Goal: Contribute content: Add original content to the website for others to see

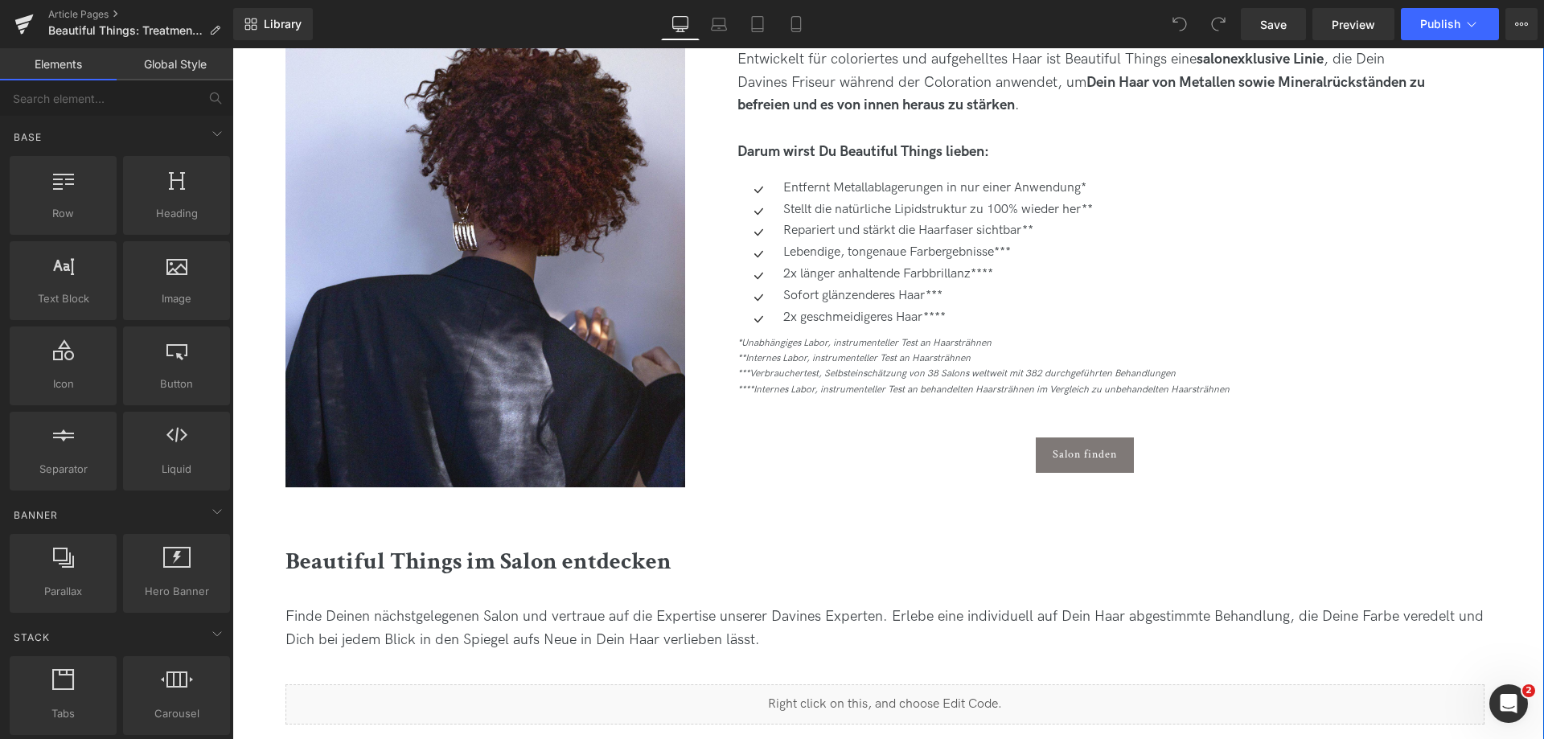
scroll to position [1126, 0]
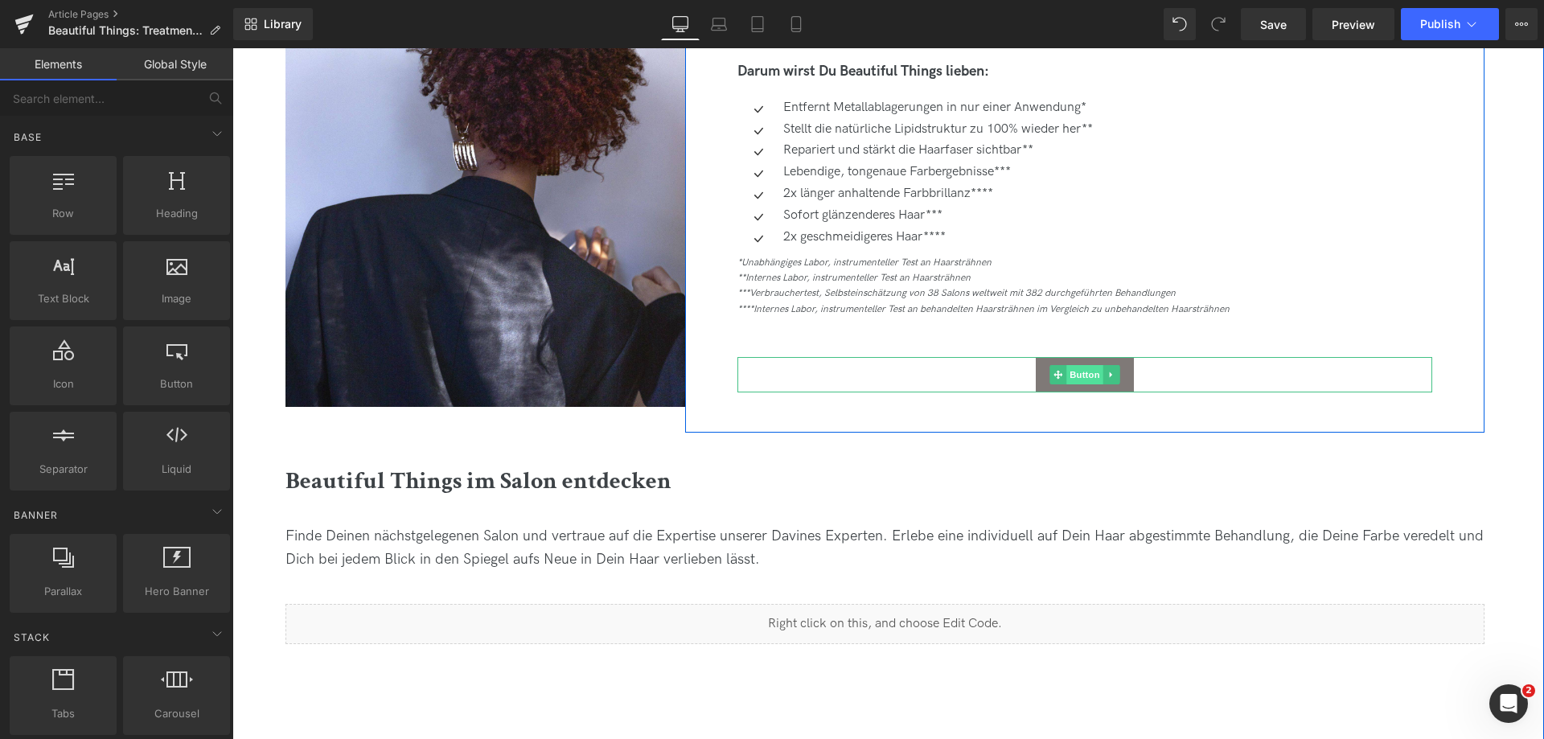
click at [1087, 378] on span "Button" at bounding box center [1084, 374] width 37 height 19
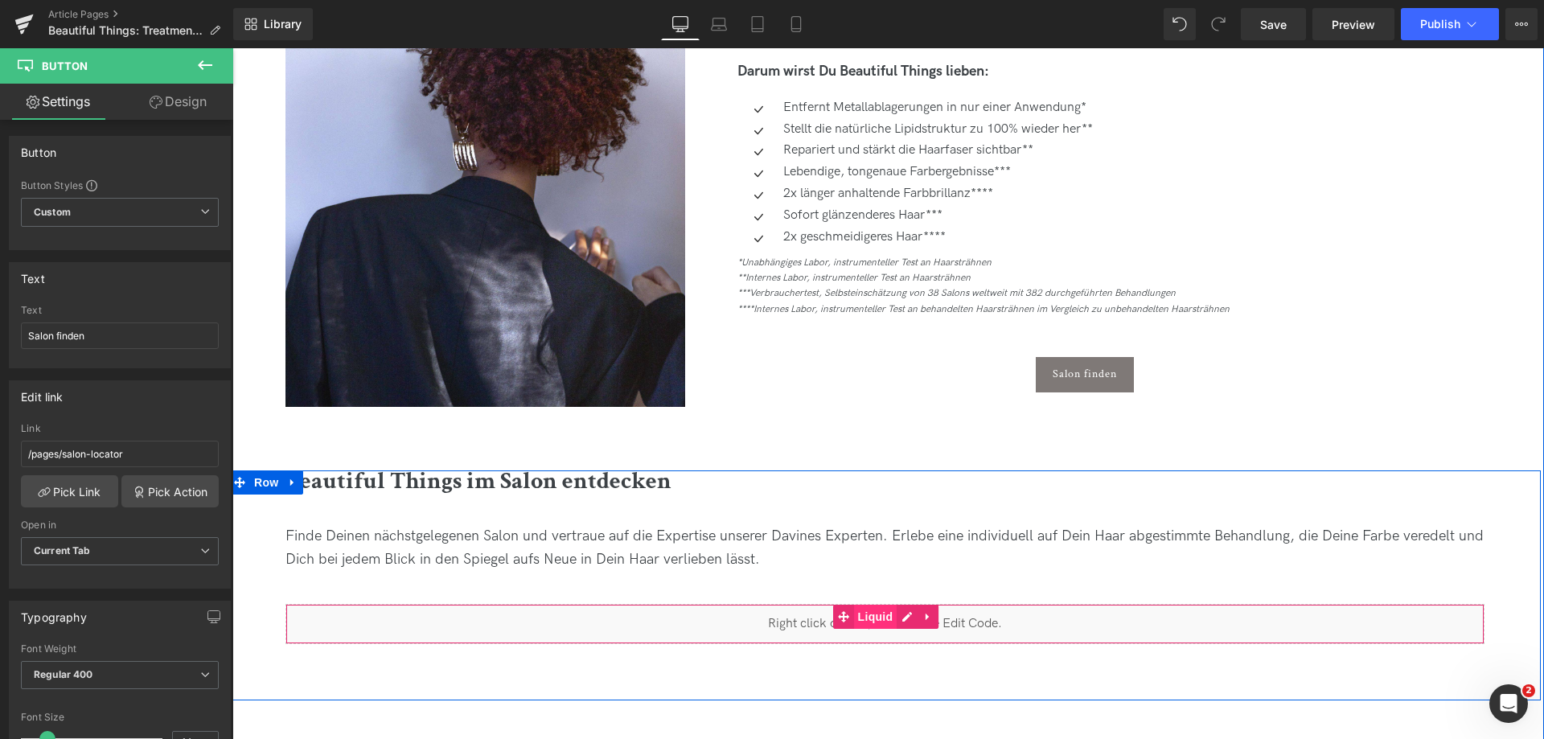
click at [876, 620] on span "Liquid" at bounding box center [875, 617] width 43 height 24
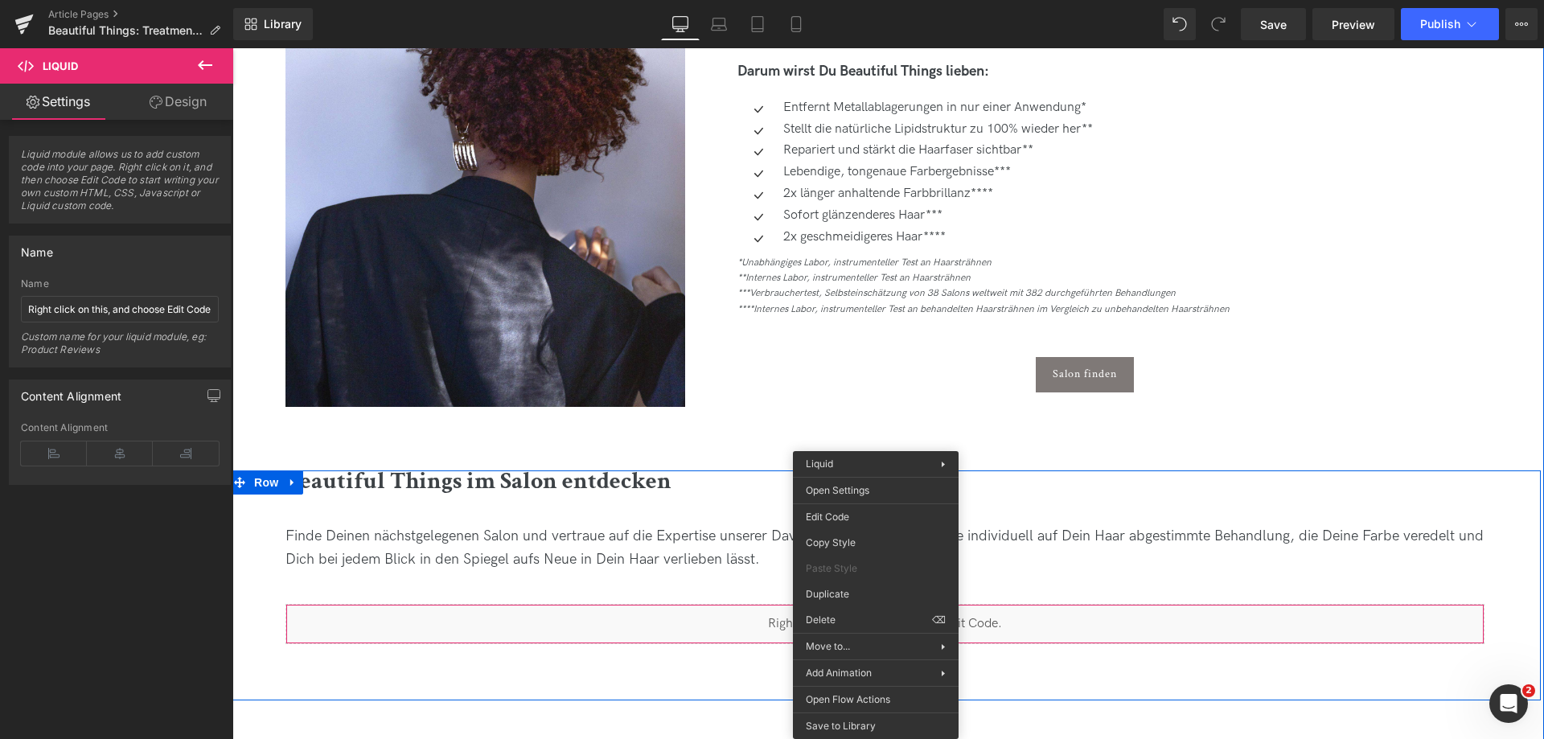
click at [702, 616] on div "Liquid" at bounding box center [884, 624] width 1199 height 40
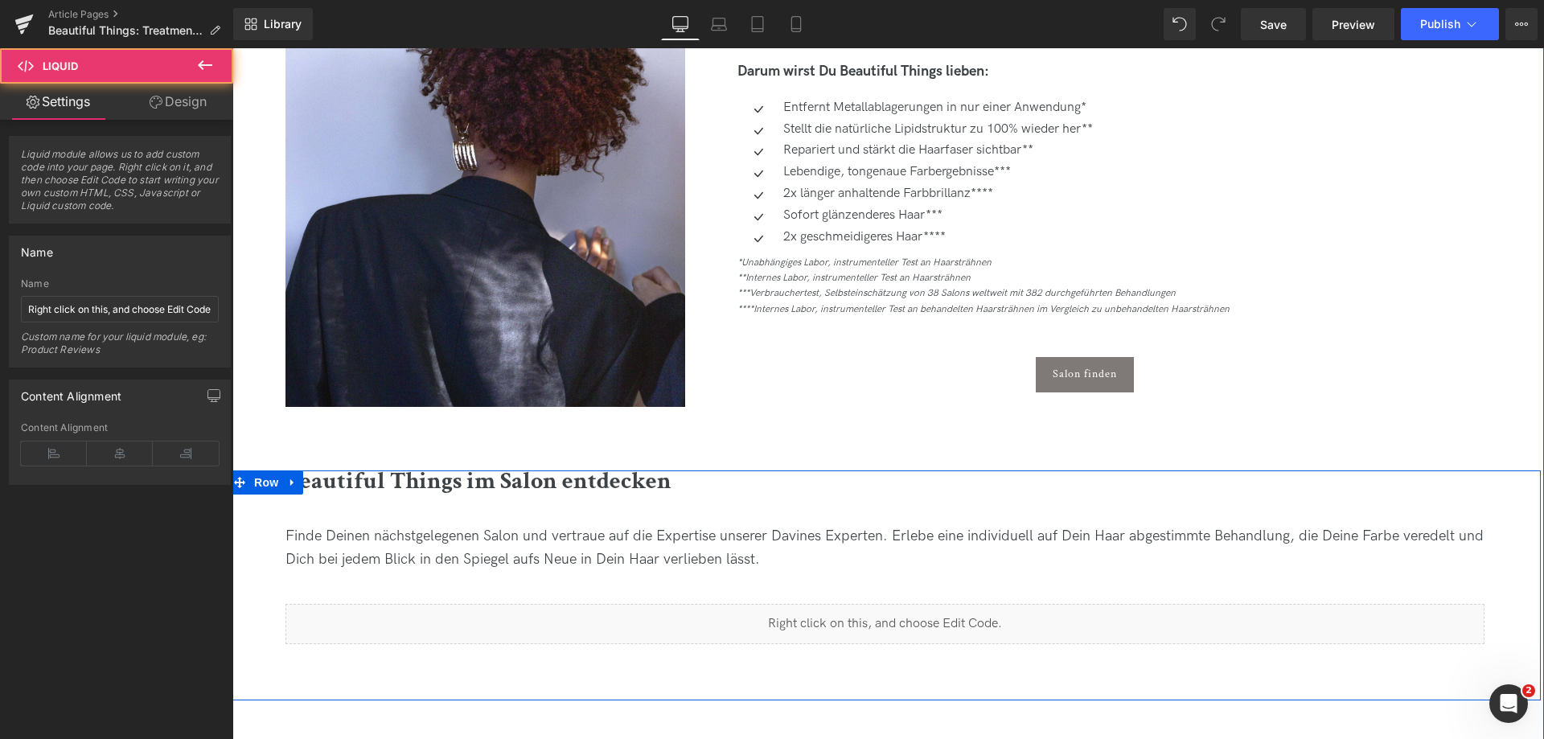
click at [845, 627] on div "Liquid" at bounding box center [884, 624] width 1199 height 40
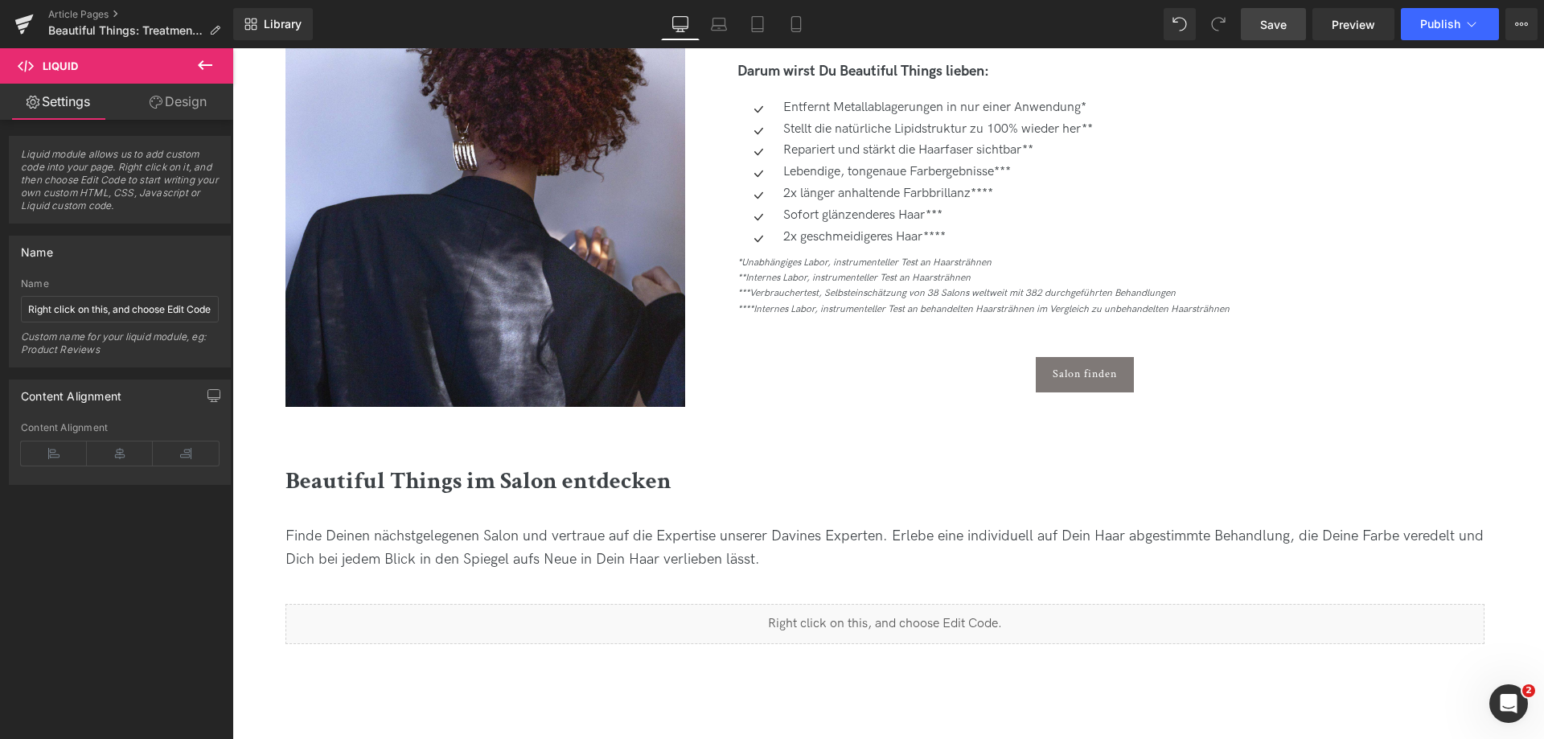
click at [1273, 18] on span "Save" at bounding box center [1273, 24] width 27 height 17
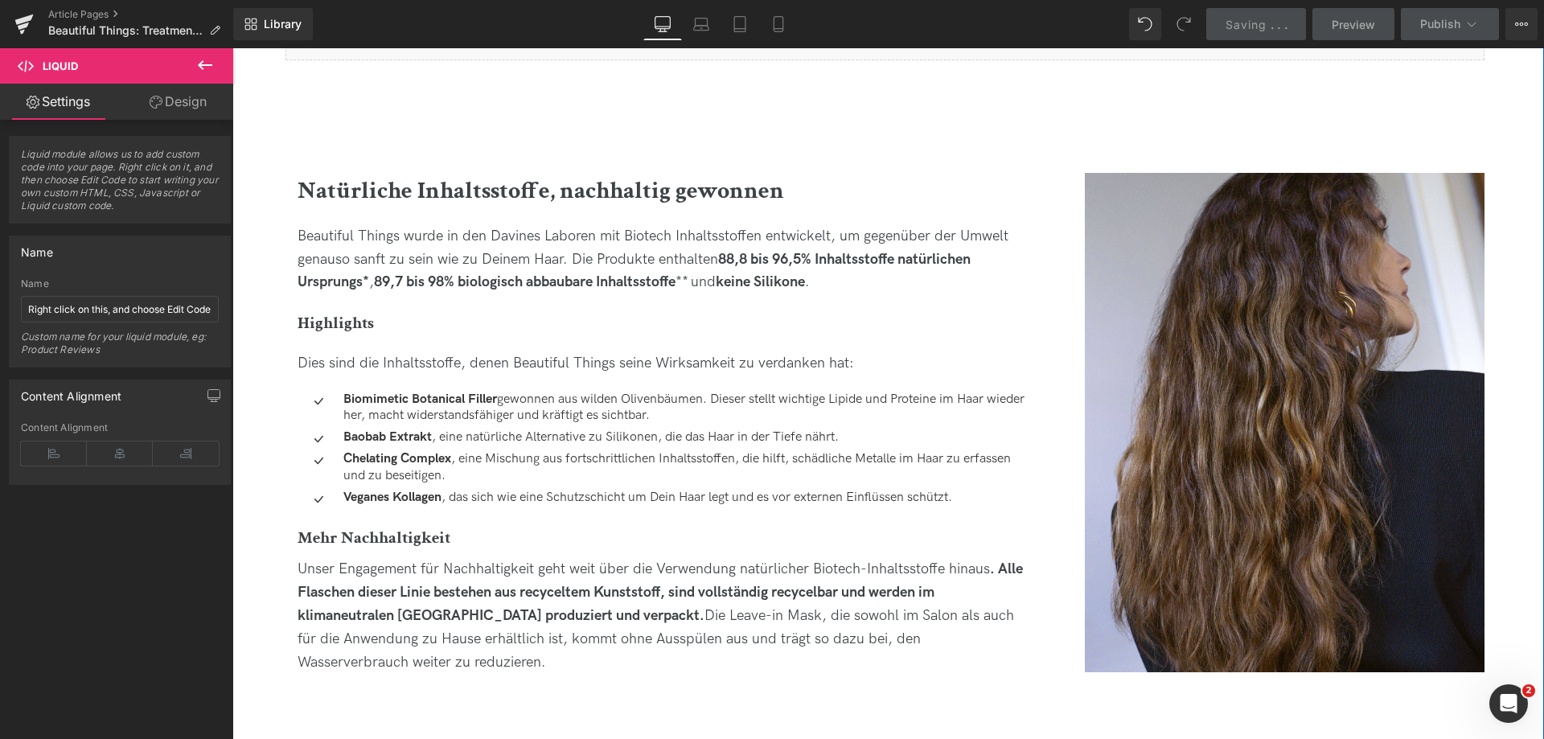
scroll to position [1769, 0]
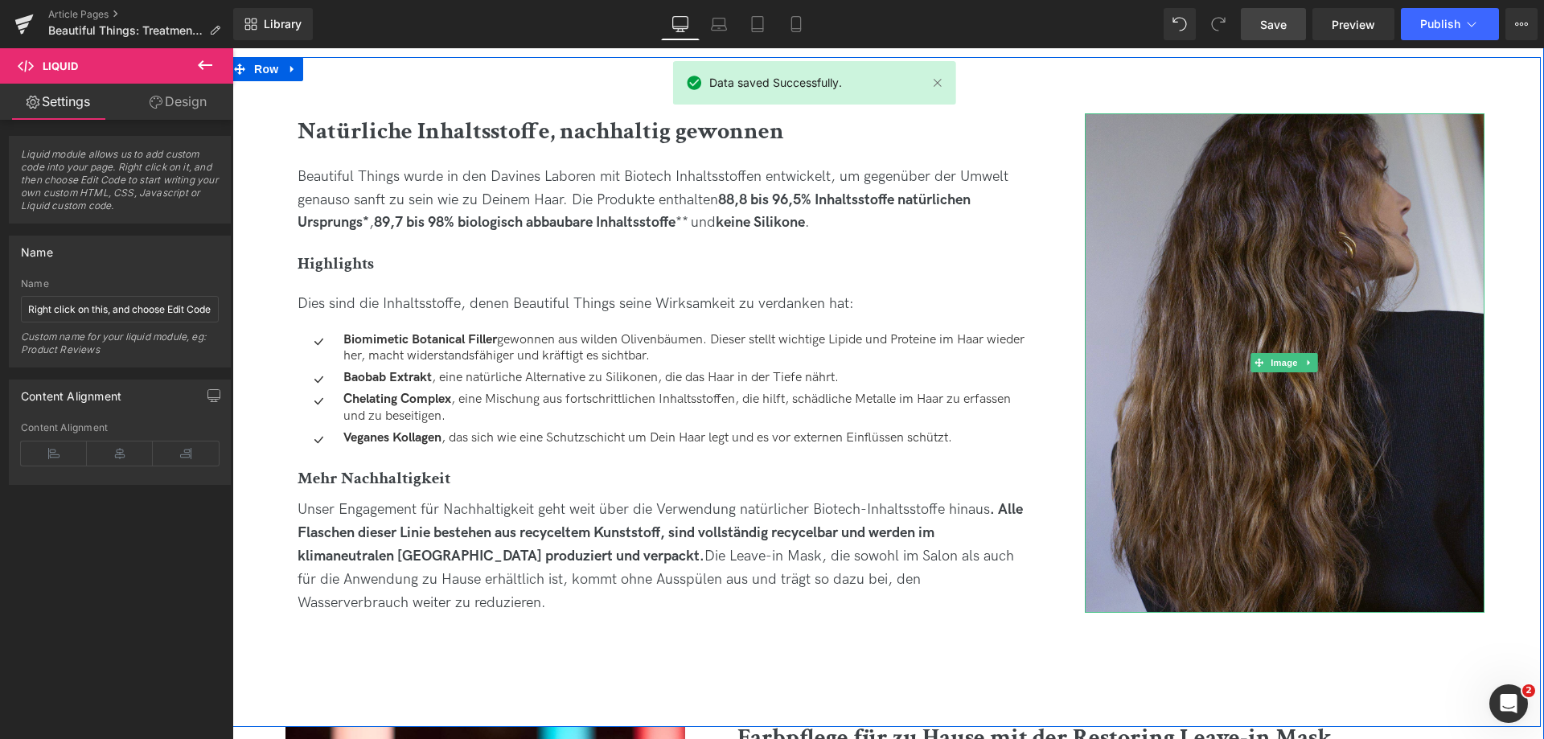
click at [1214, 330] on img at bounding box center [1285, 362] width 400 height 499
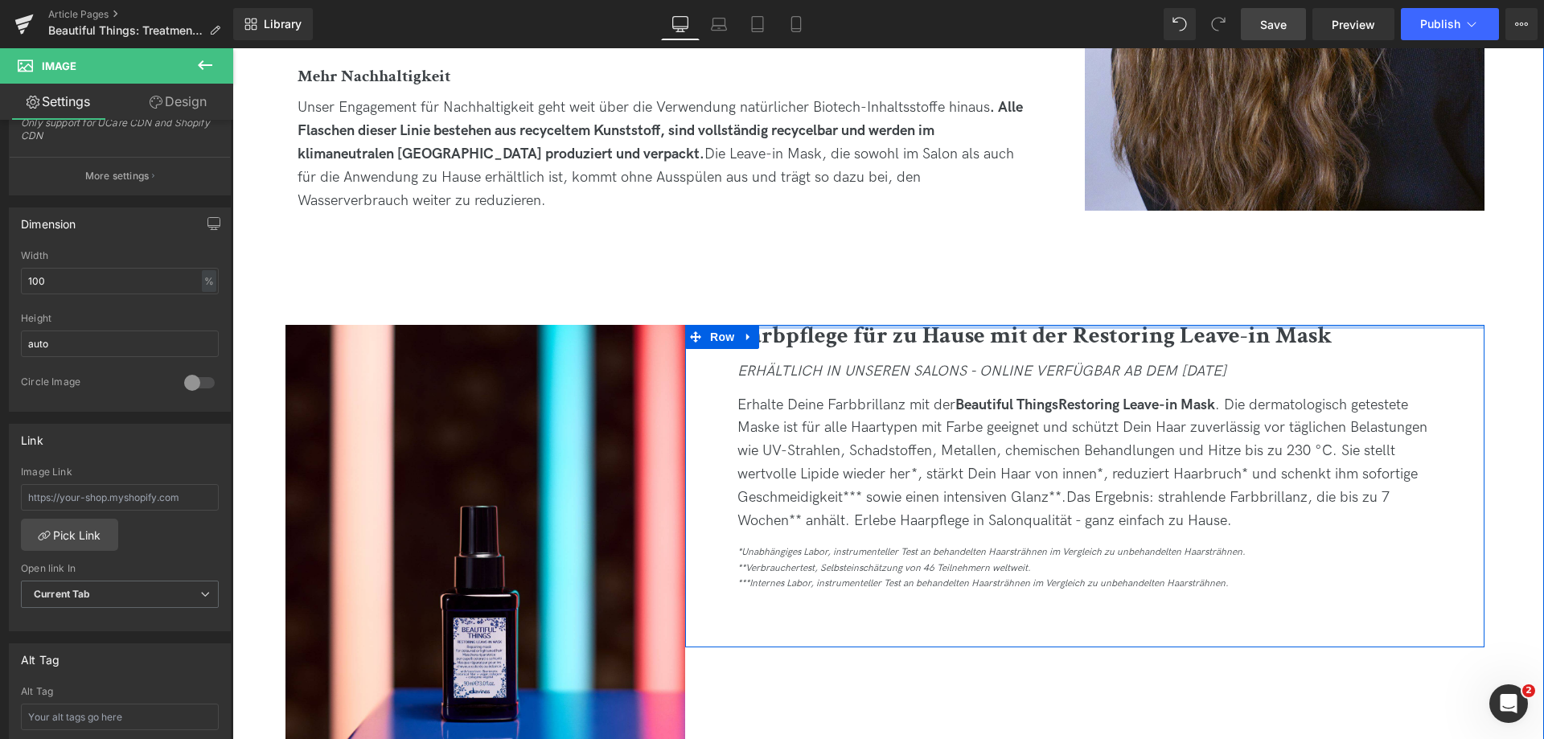
scroll to position [2251, 0]
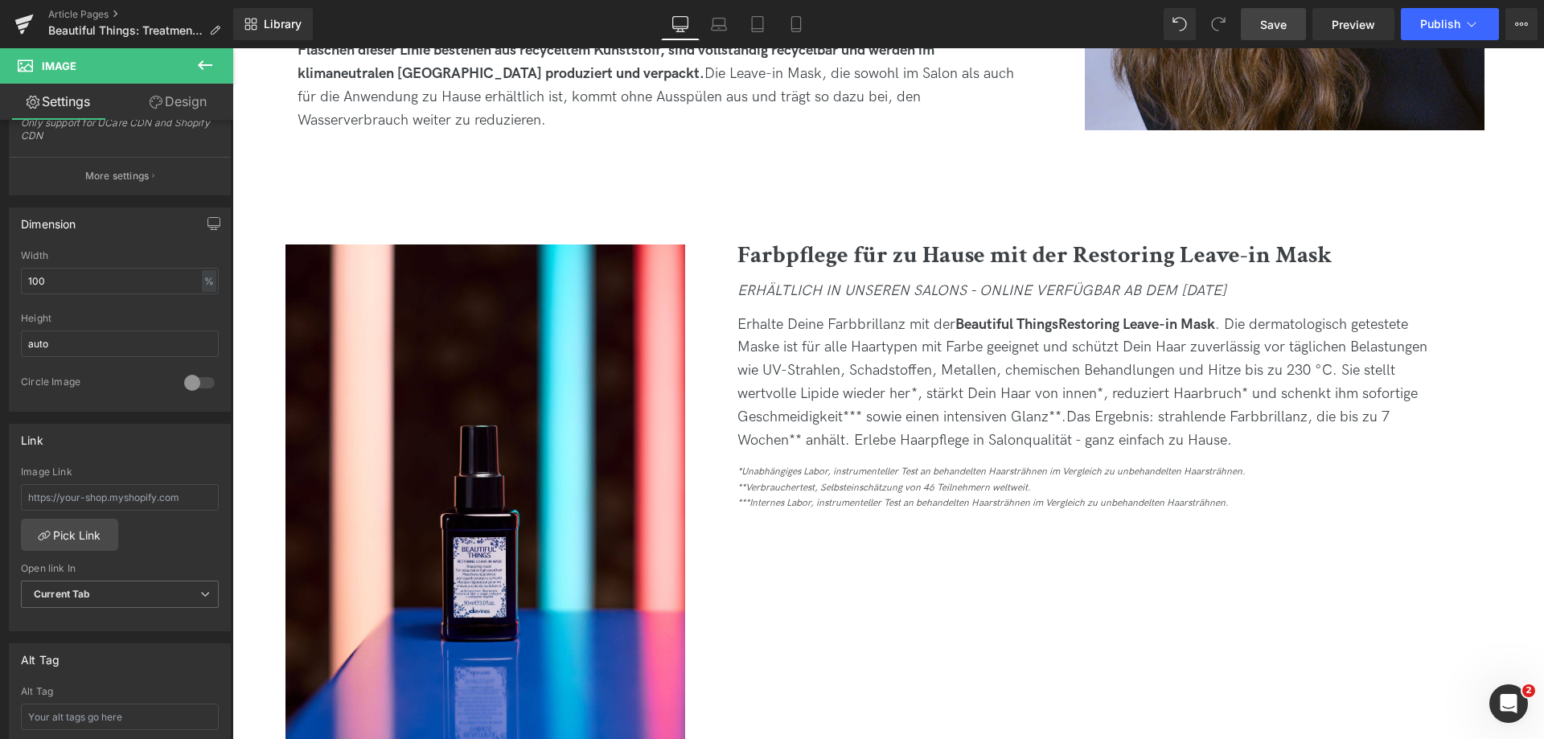
click at [1276, 18] on span "Save" at bounding box center [1273, 24] width 27 height 17
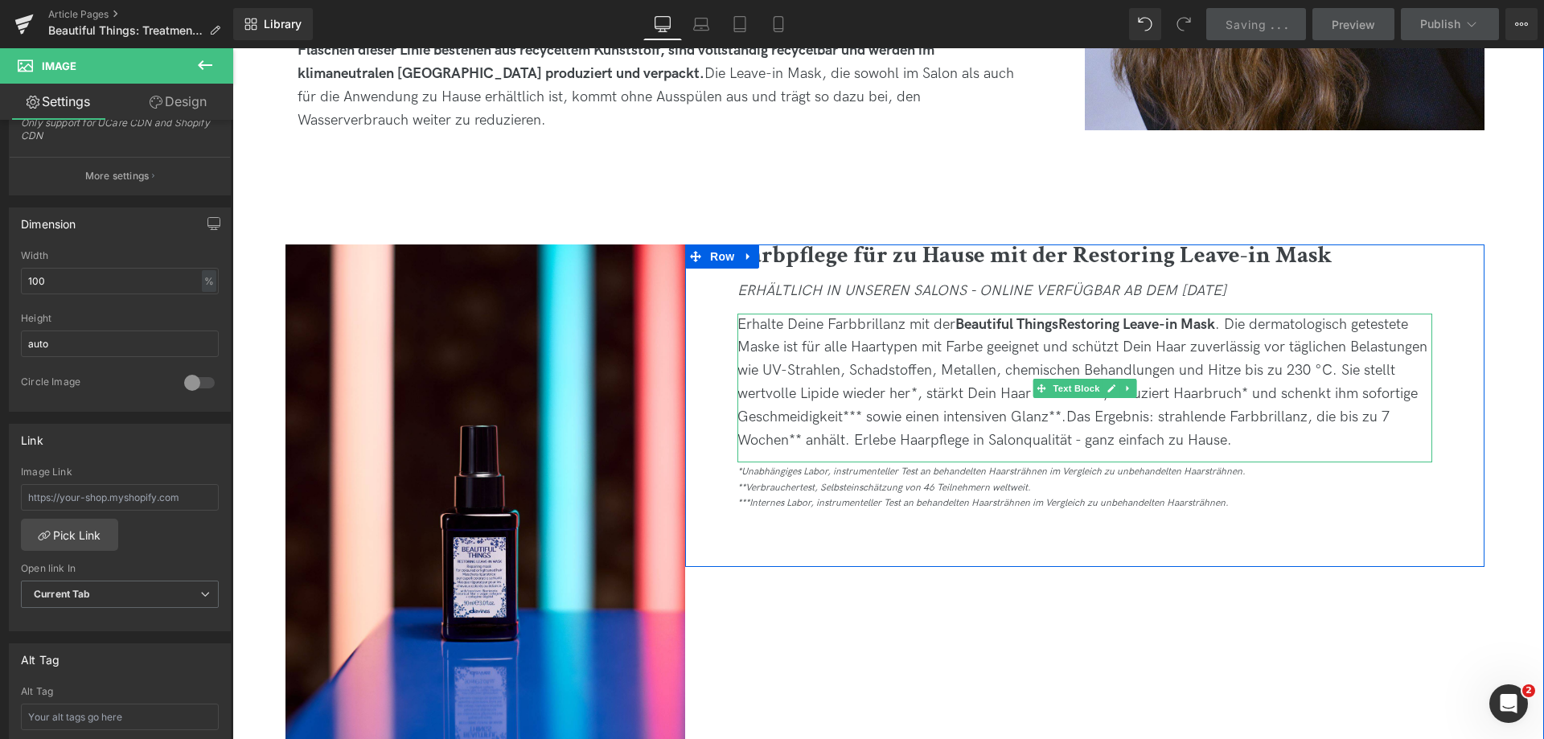
click at [1070, 322] on strong "Restoring Leave-in Mask" at bounding box center [1136, 324] width 157 height 17
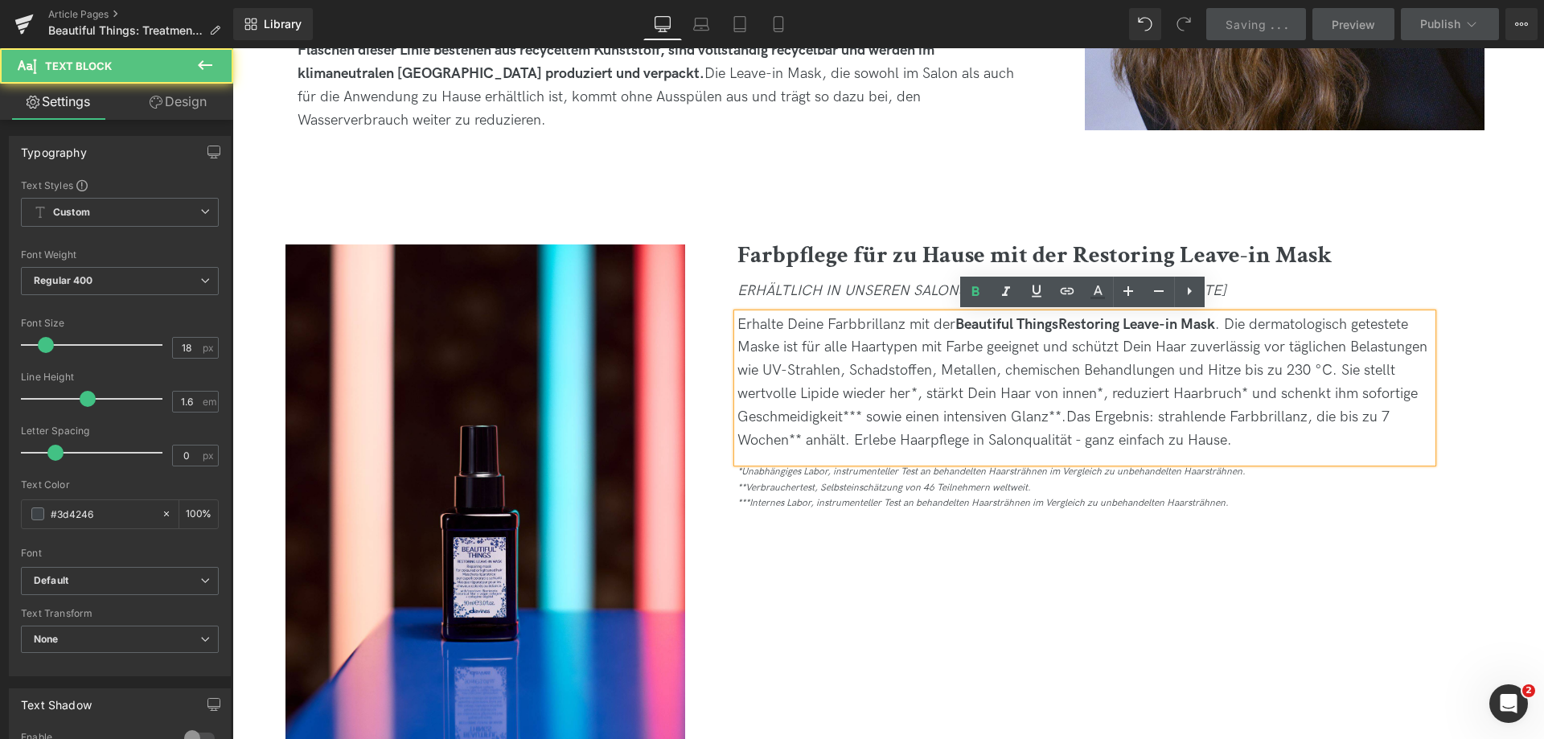
click at [1121, 319] on strong "Restoring Leave-in Mask" at bounding box center [1136, 324] width 157 height 17
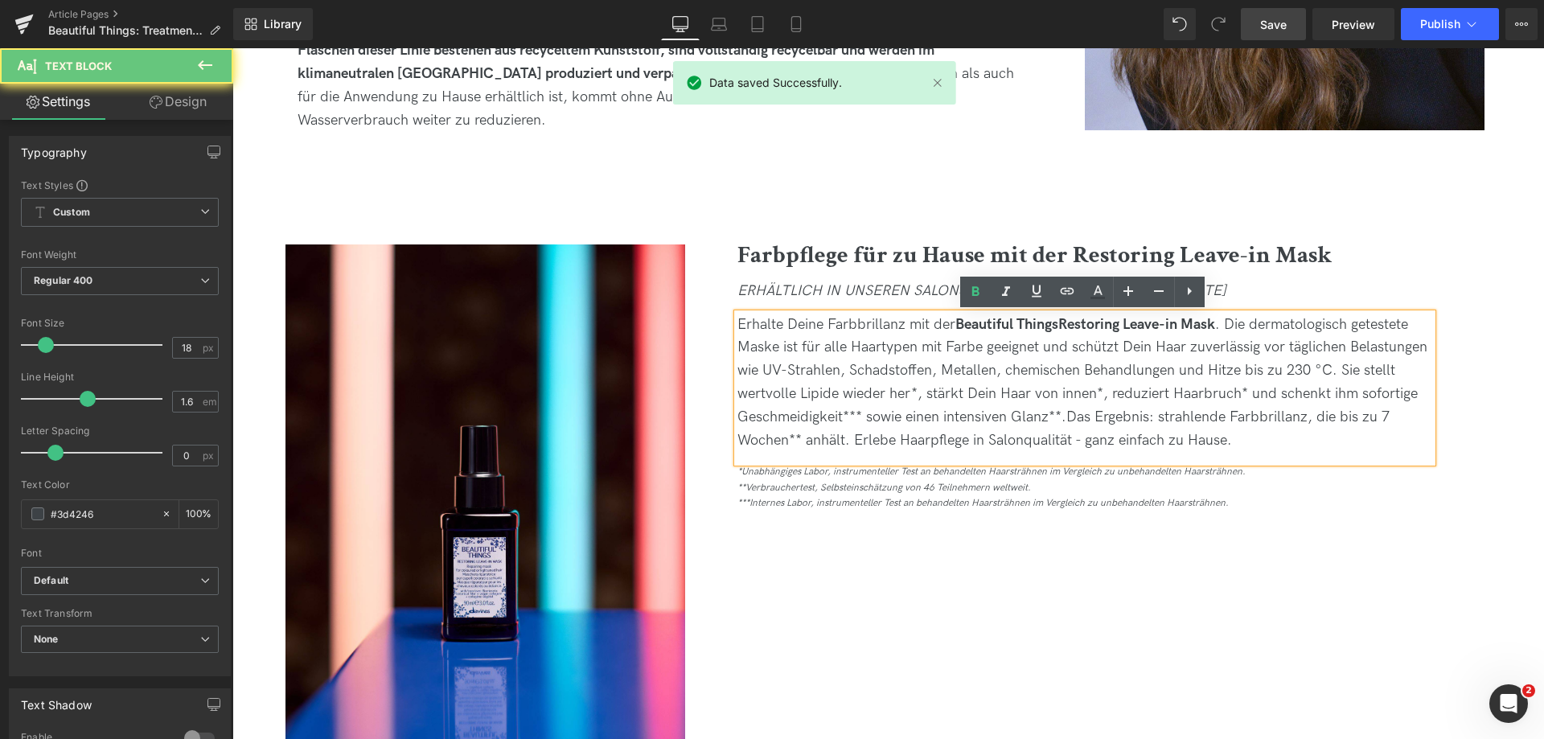
click at [1280, 328] on span "Erhalte Deine Farbbrillanz mit der Beautiful Things Restoring Leave-in Mask . D…" at bounding box center [1082, 370] width 690 height 109
click at [1279, 427] on div "Erhalte Deine Farbbrillanz mit der Beautiful Things Restoring Leave-in Mask . D…" at bounding box center [1084, 383] width 695 height 139
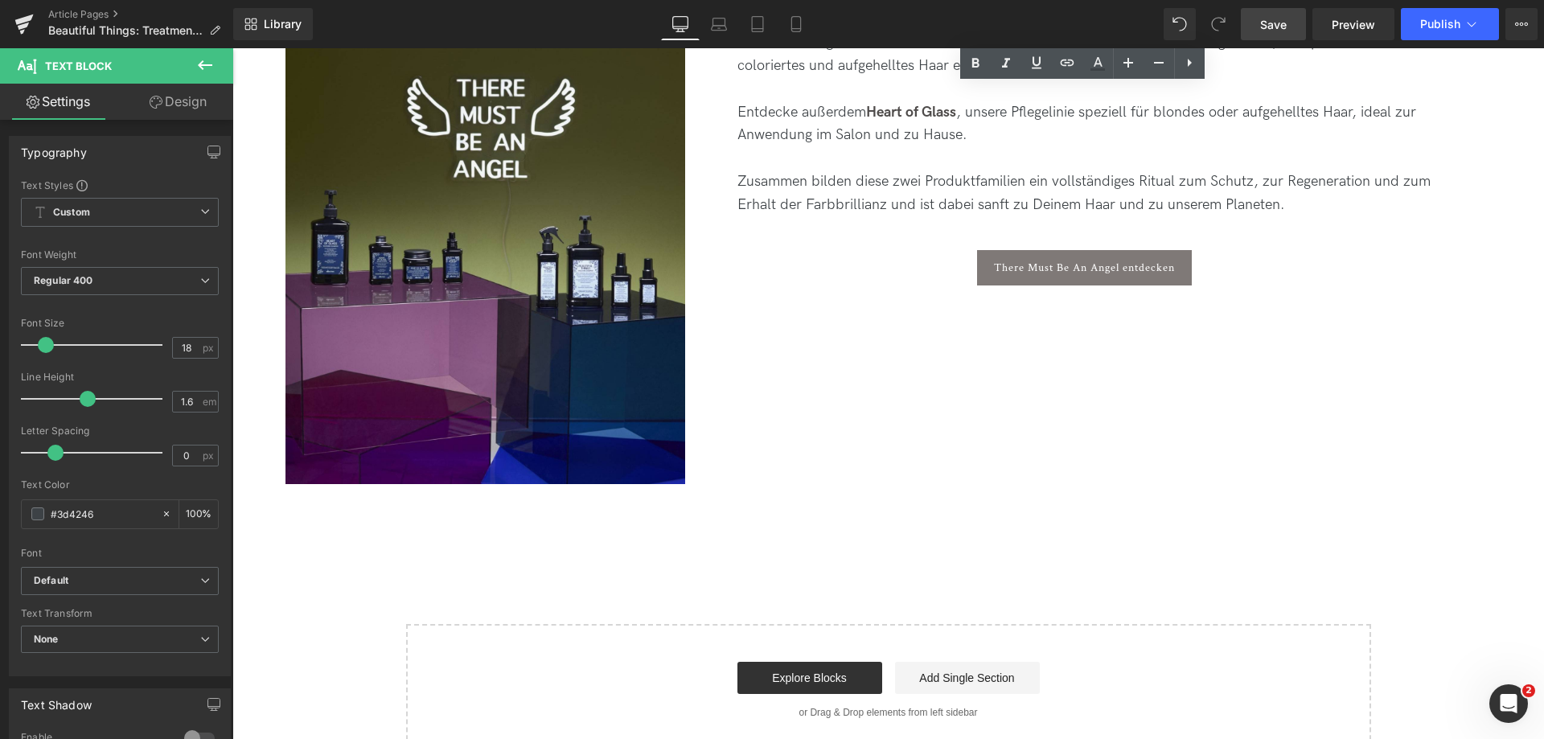
scroll to position [5950, 0]
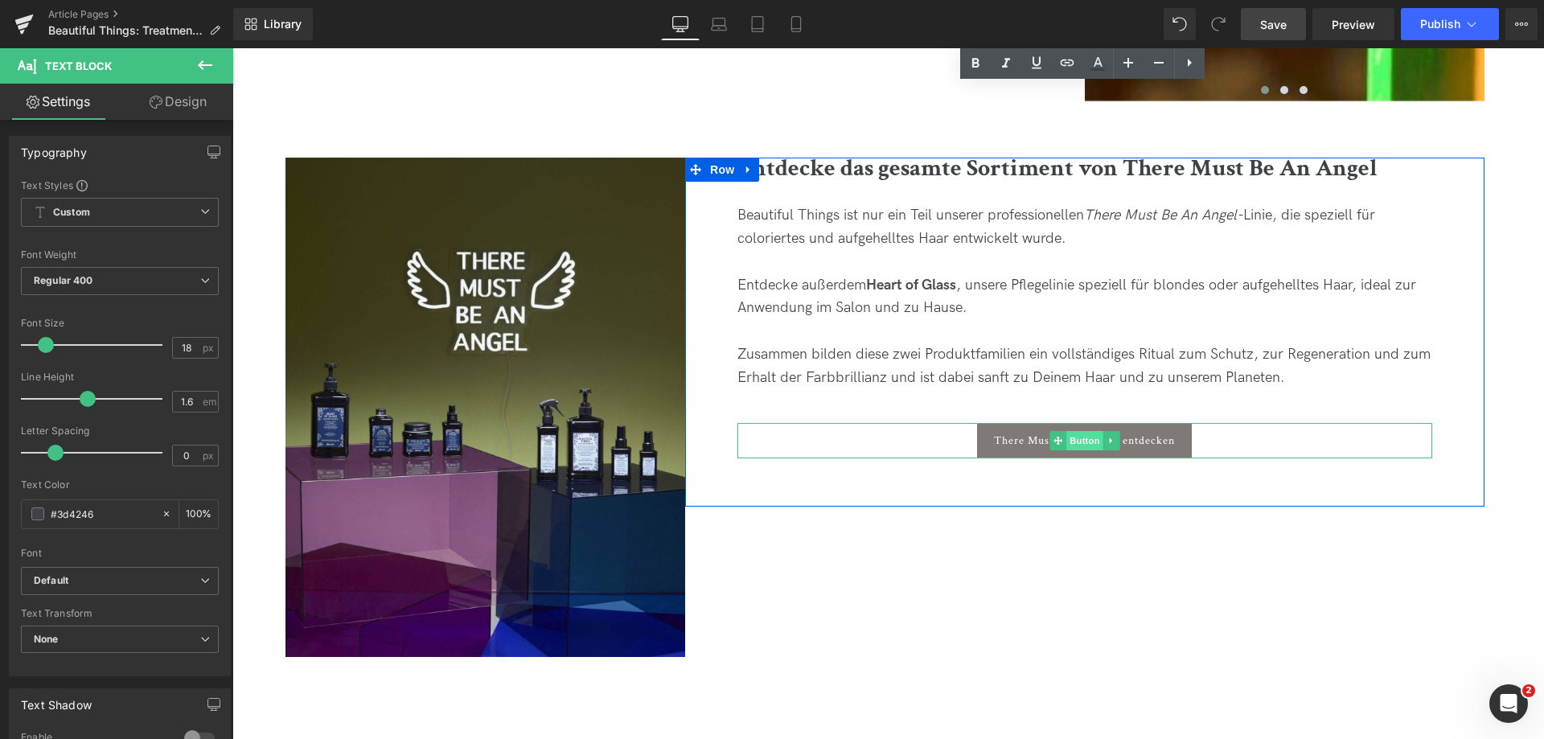
click at [1085, 441] on span "Button" at bounding box center [1084, 440] width 37 height 19
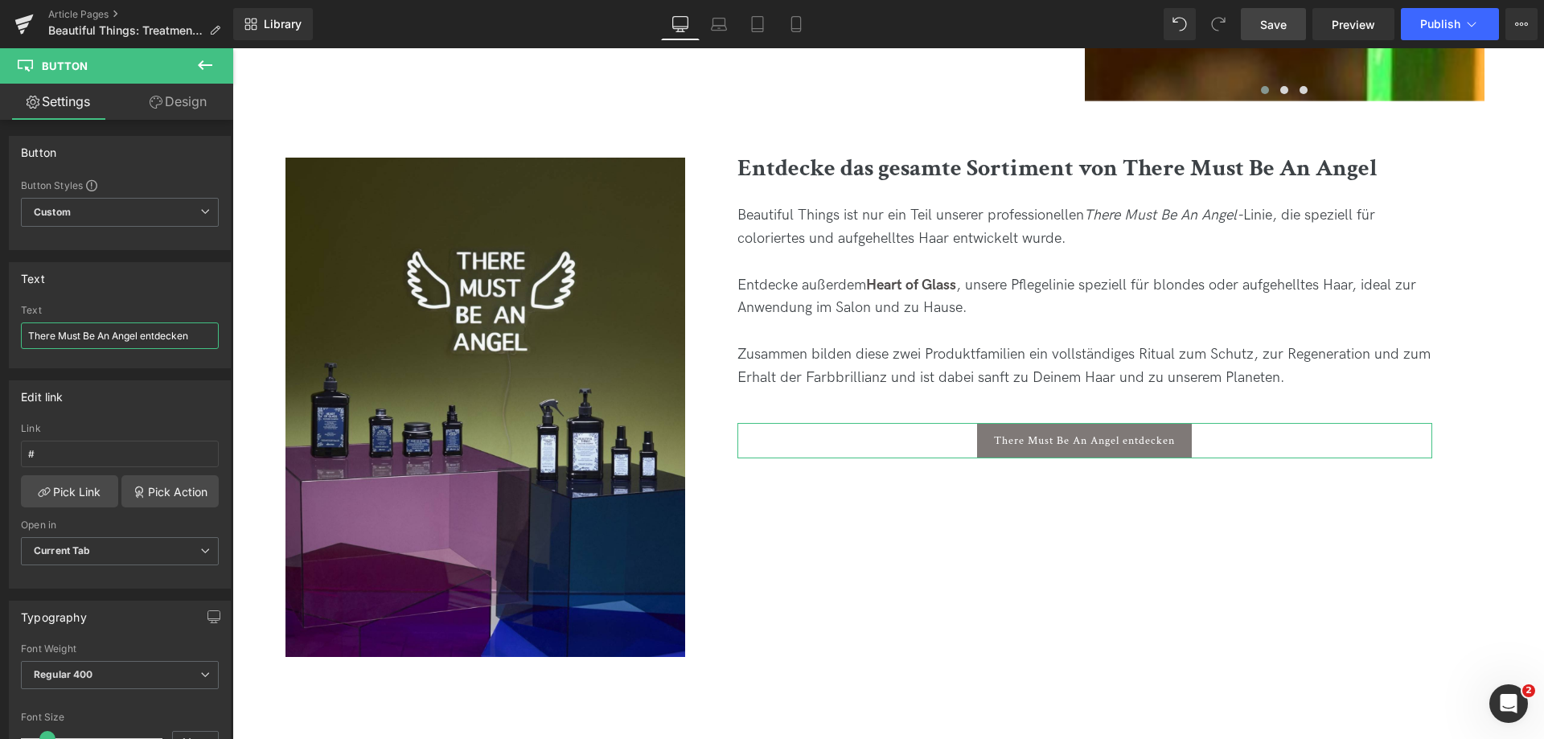
drag, startPoint x: 203, startPoint y: 335, endPoint x: -231, endPoint y: 233, distance: 445.9
click at [0, 233] on html "Button You are previewing how the will restyle your page. You can not edit Elem…" at bounding box center [772, 369] width 1544 height 739
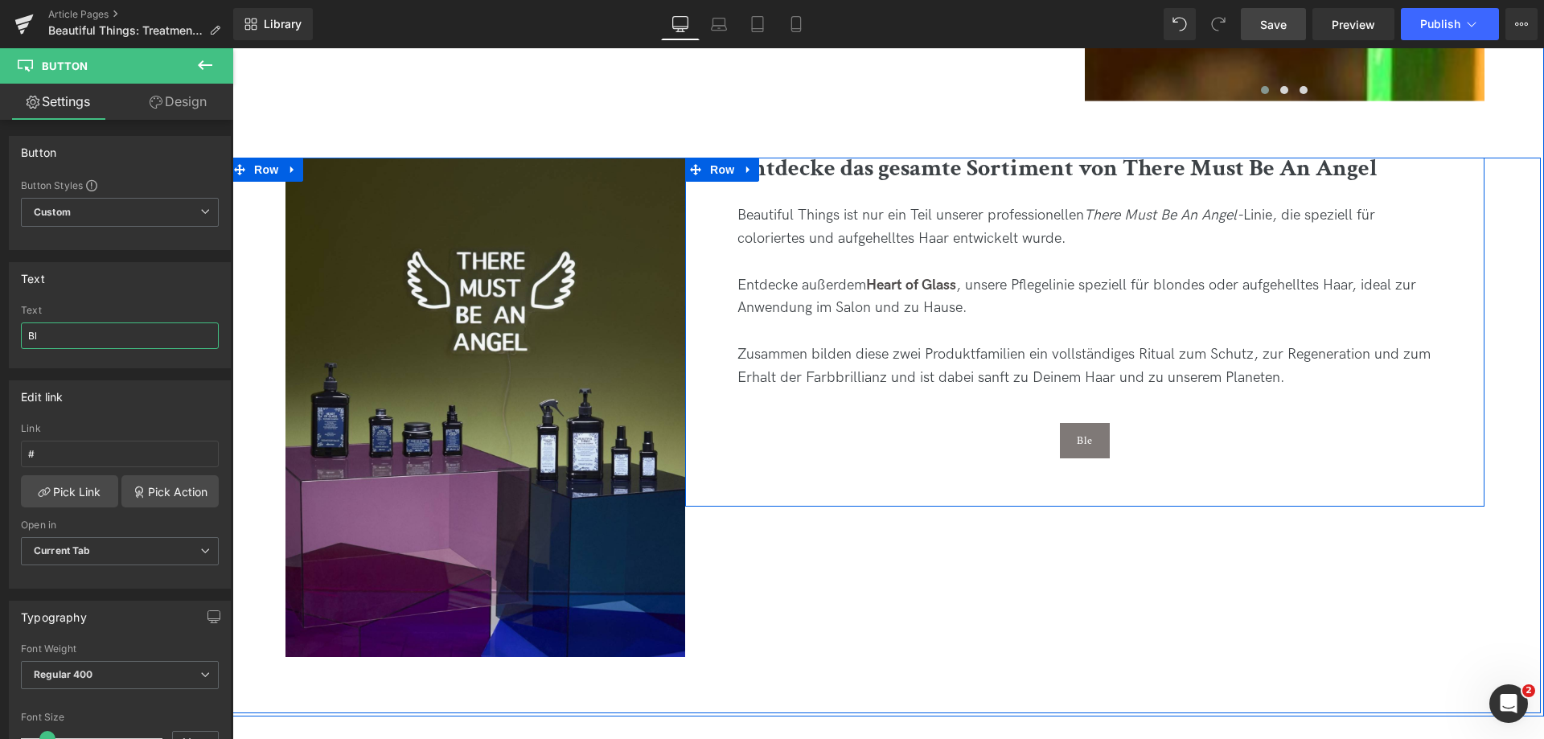
type input "B"
type input "Bleib gespannt"
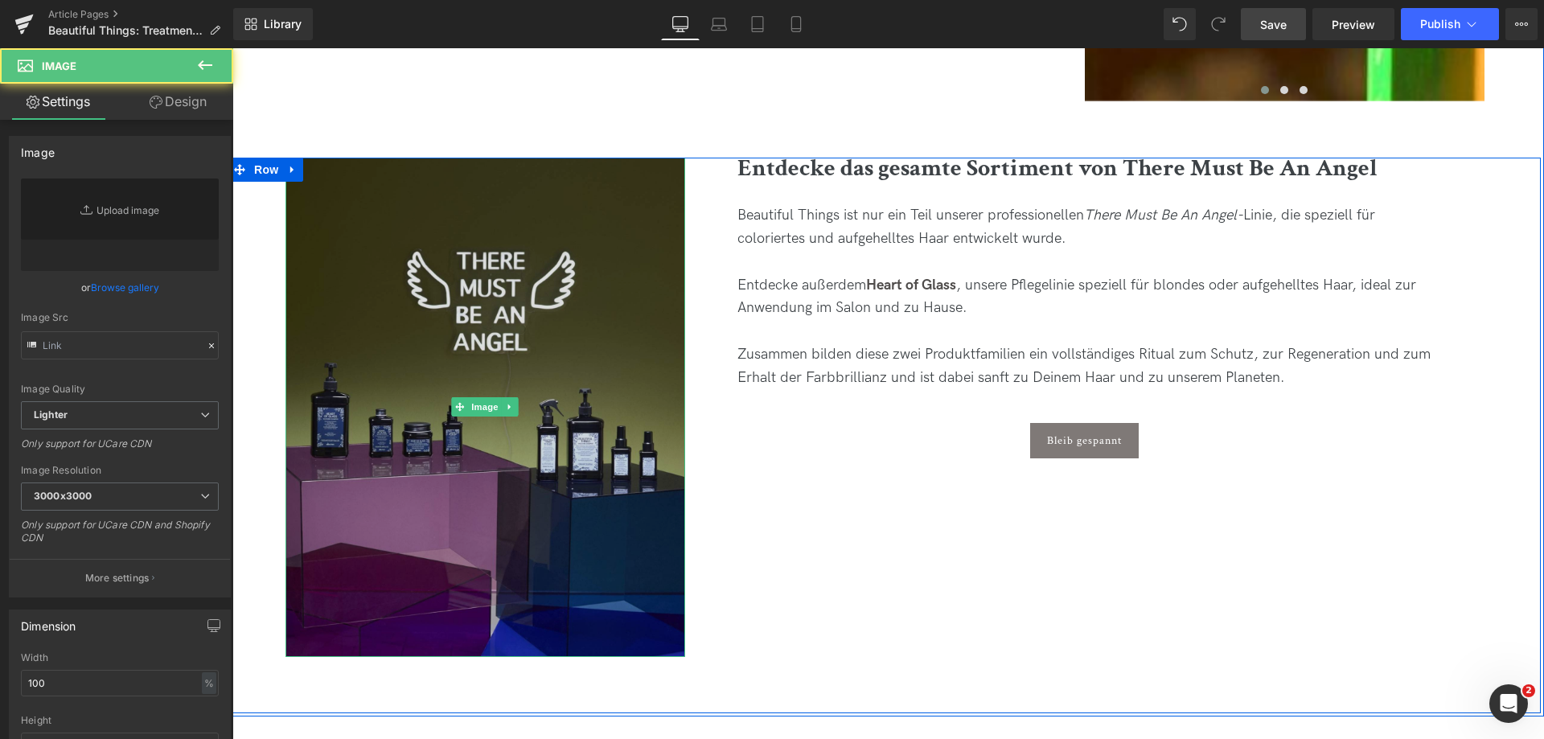
click at [496, 448] on img at bounding box center [485, 407] width 400 height 499
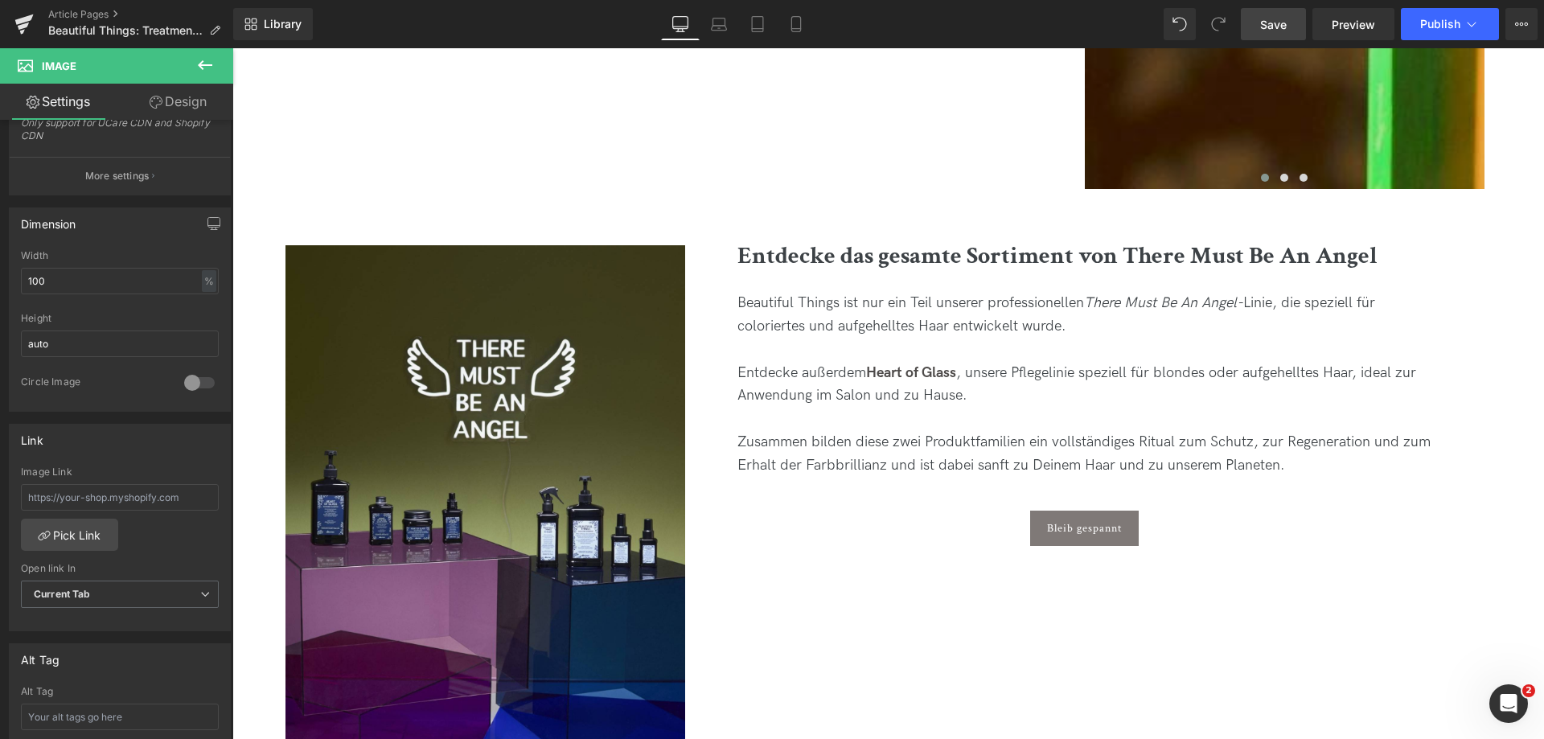
scroll to position [5629, 0]
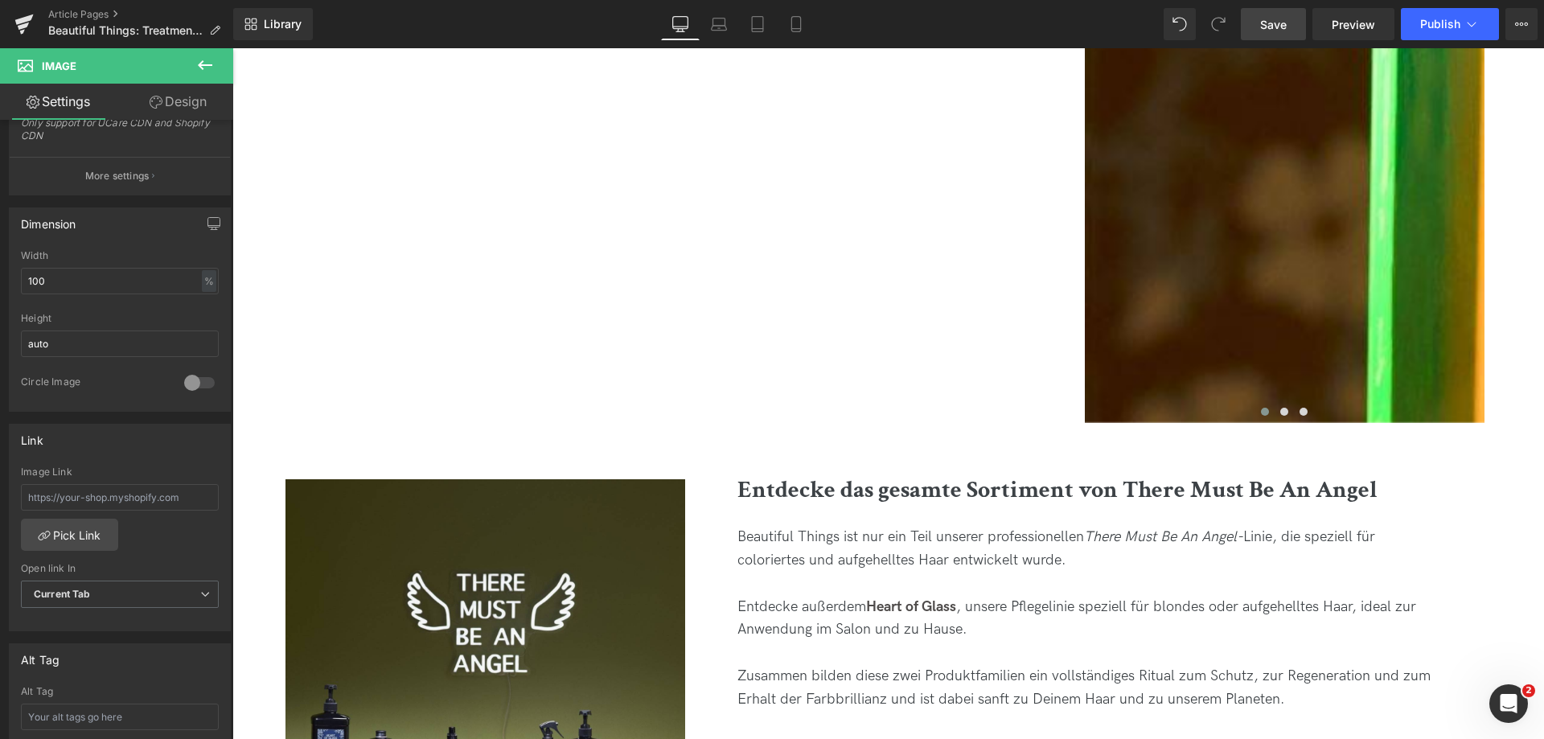
click at [1291, 24] on link "Save" at bounding box center [1273, 24] width 65 height 32
click at [1467, 21] on icon at bounding box center [1471, 24] width 16 height 16
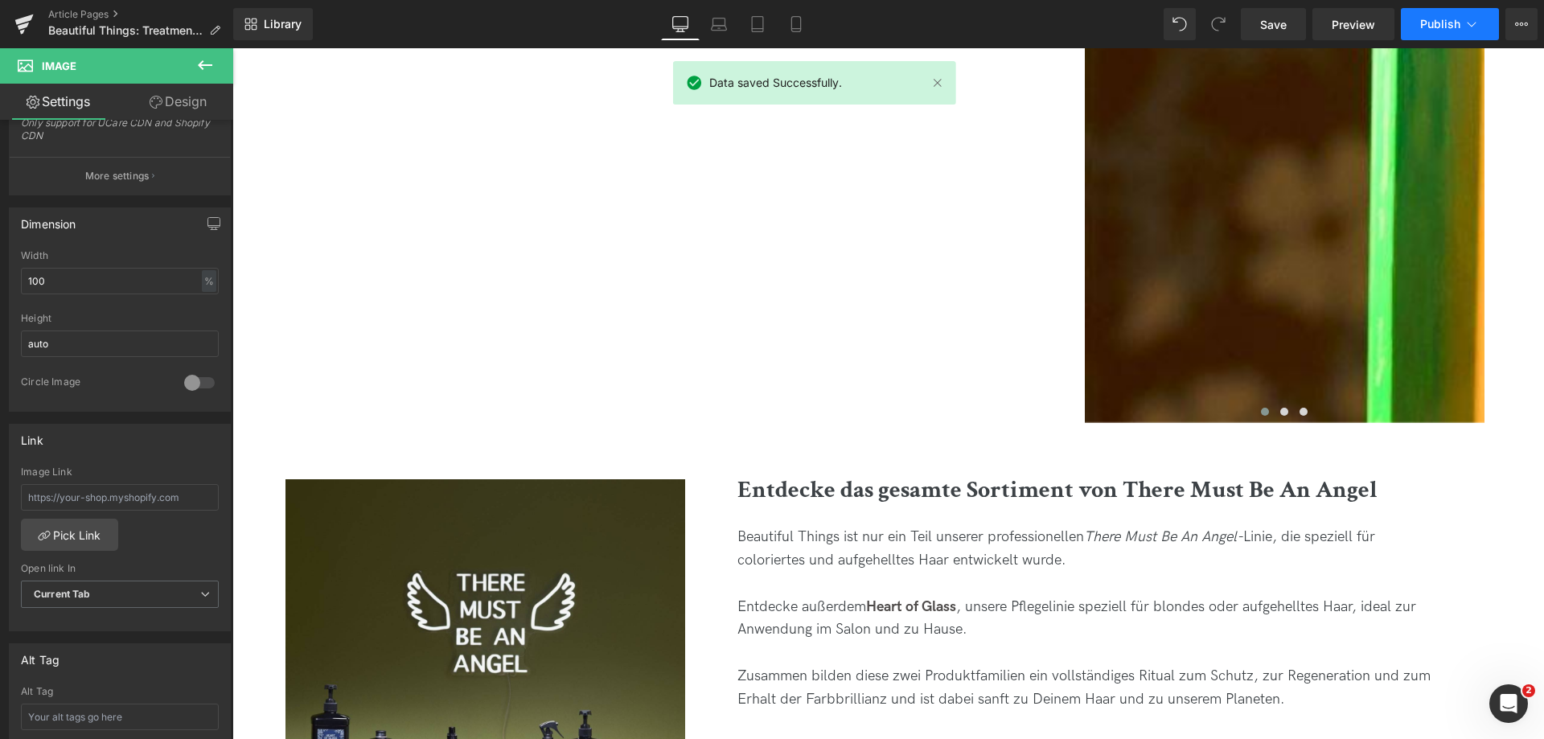
click at [1468, 23] on icon at bounding box center [1471, 24] width 16 height 16
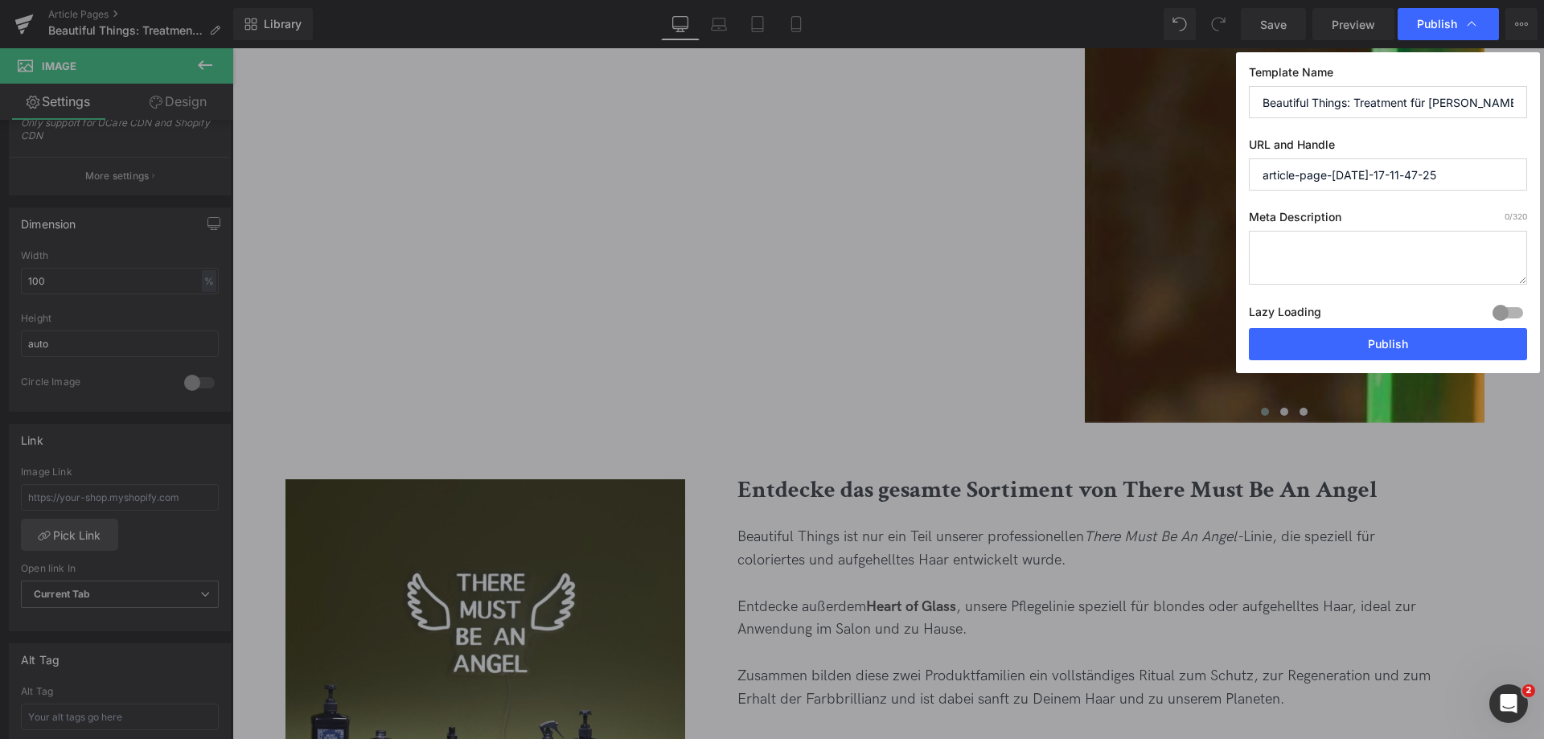
drag, startPoint x: 1483, startPoint y: 183, endPoint x: 1219, endPoint y: 183, distance: 263.7
click at [1219, 183] on div "Publish Template Name Beautiful Things: Treatment für [PERSON_NAME] URL and Han…" at bounding box center [772, 369] width 1544 height 739
type input "beautiful-things-2025"
click at [1328, 343] on button "Publish" at bounding box center [1388, 344] width 278 height 32
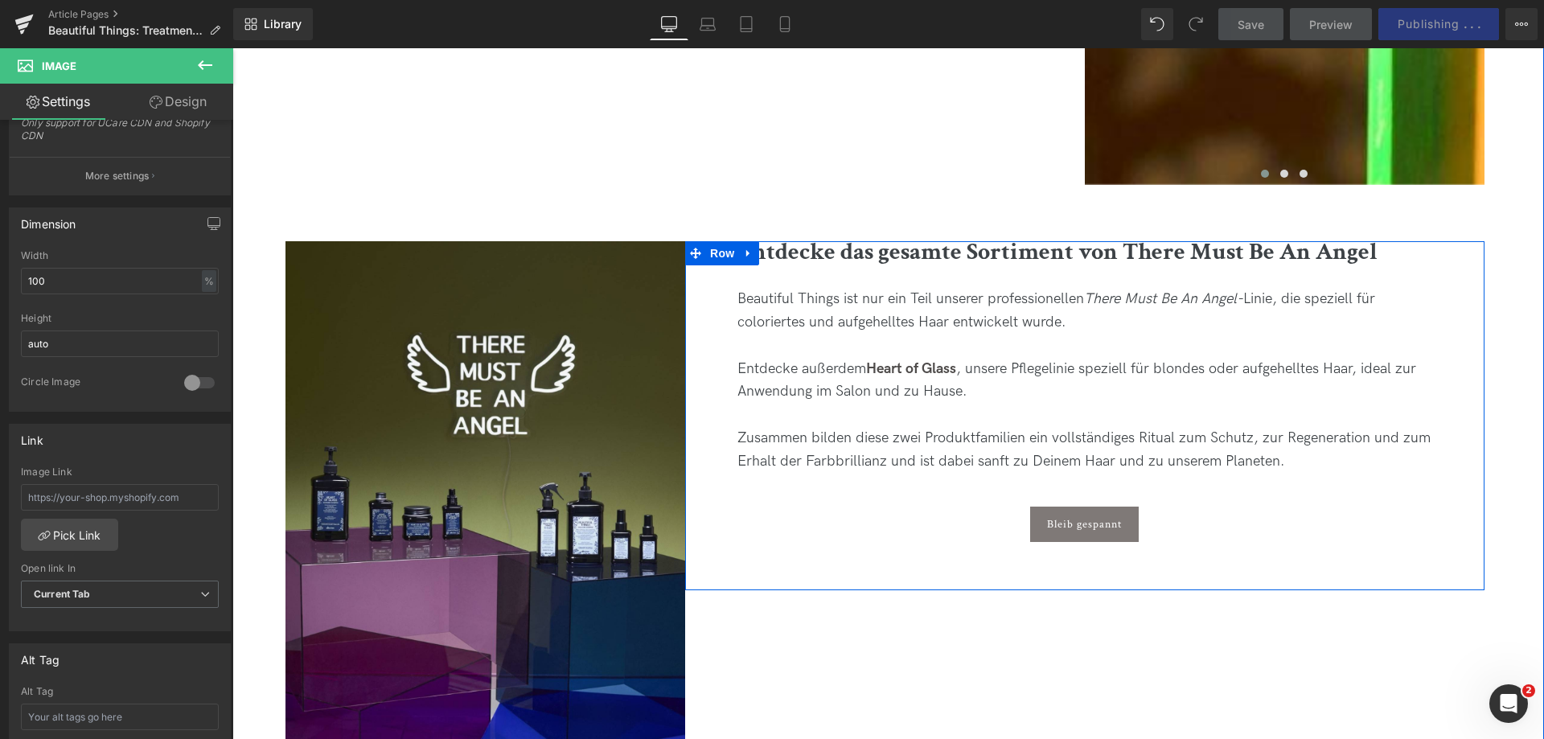
scroll to position [5870, 0]
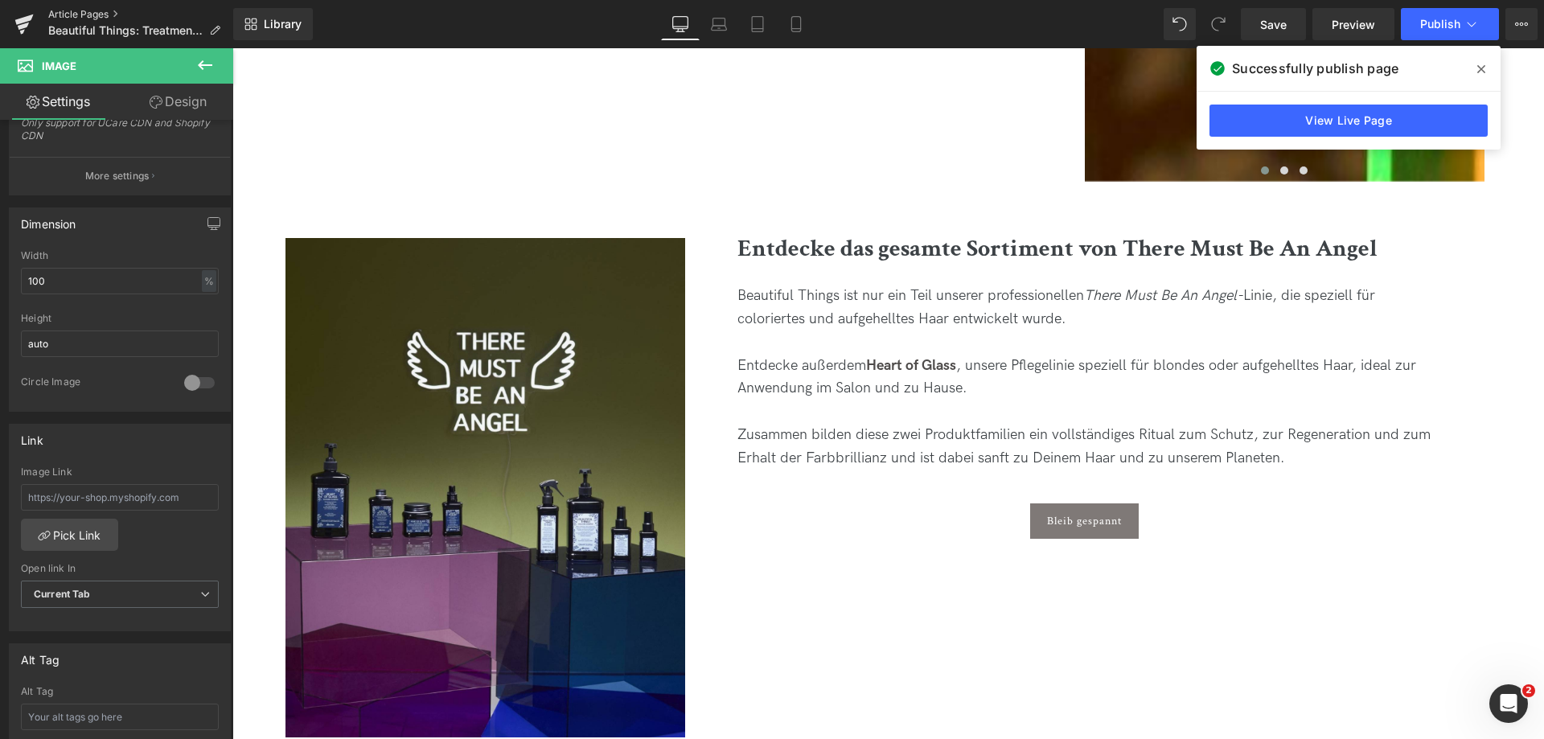
click at [99, 13] on link "Article Pages" at bounding box center [140, 14] width 185 height 13
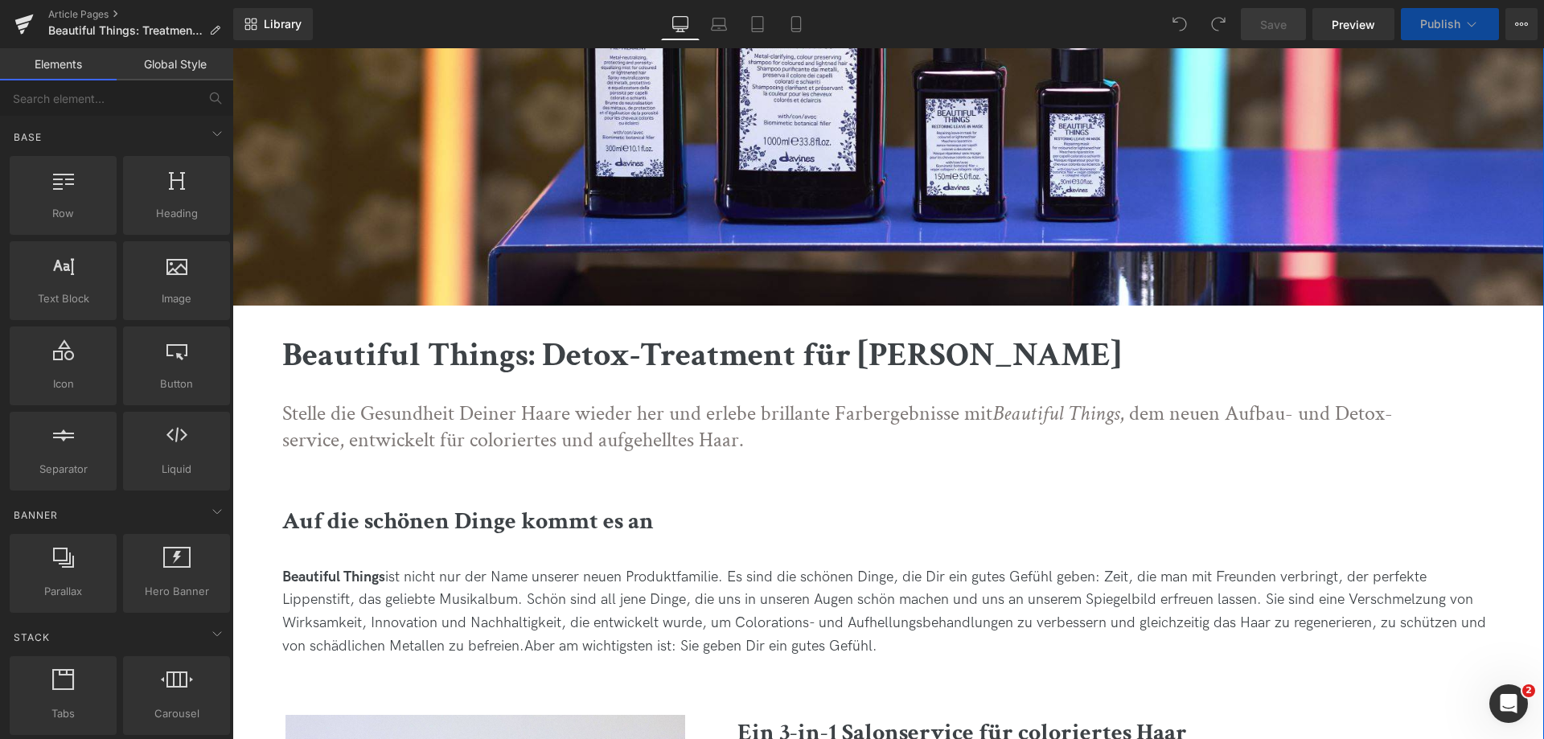
scroll to position [322, 0]
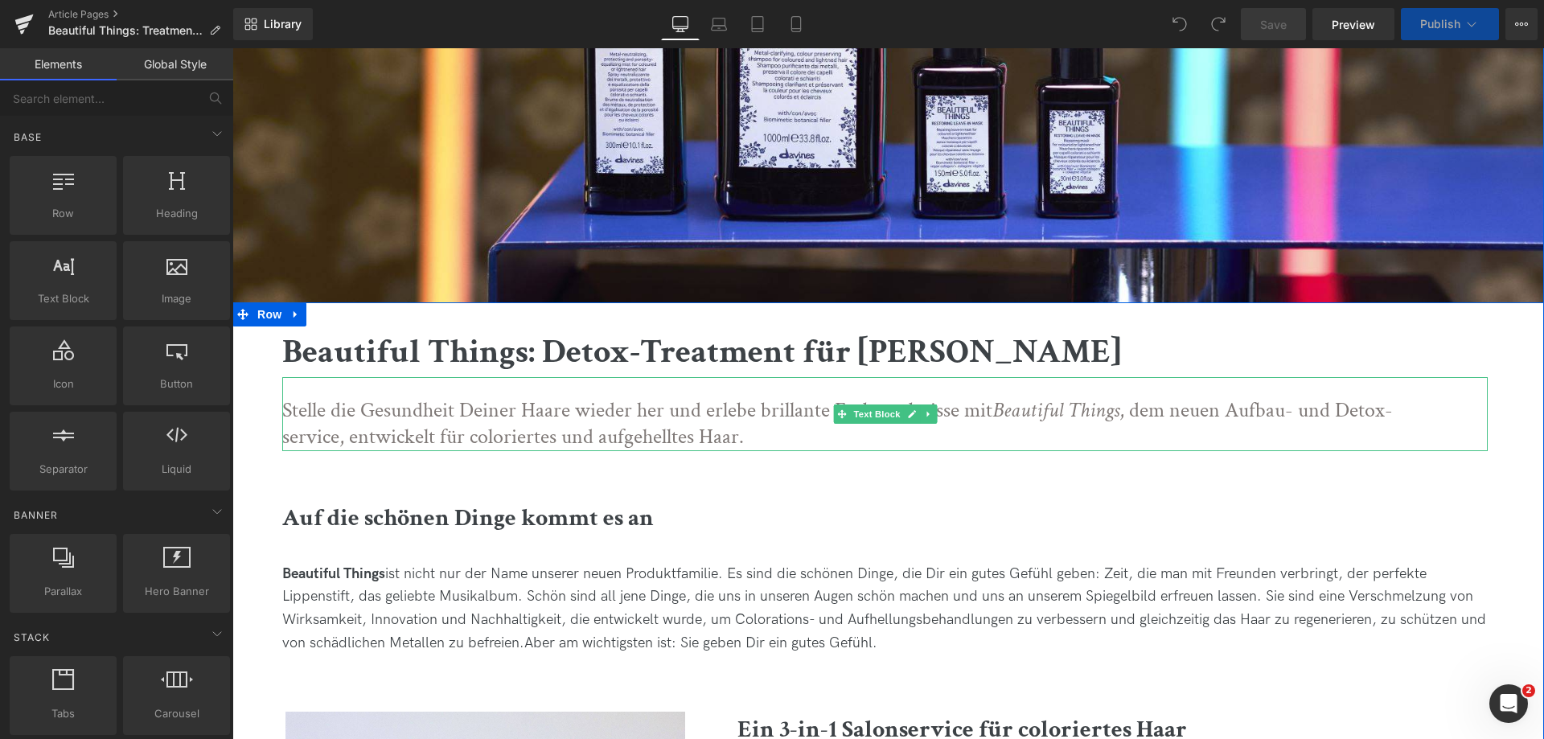
click at [1385, 413] on p "Stelle die Gesundheit Deiner Haare wieder her und erlebe brillante Farbergebnis…" at bounding box center [844, 424] width 1125 height 55
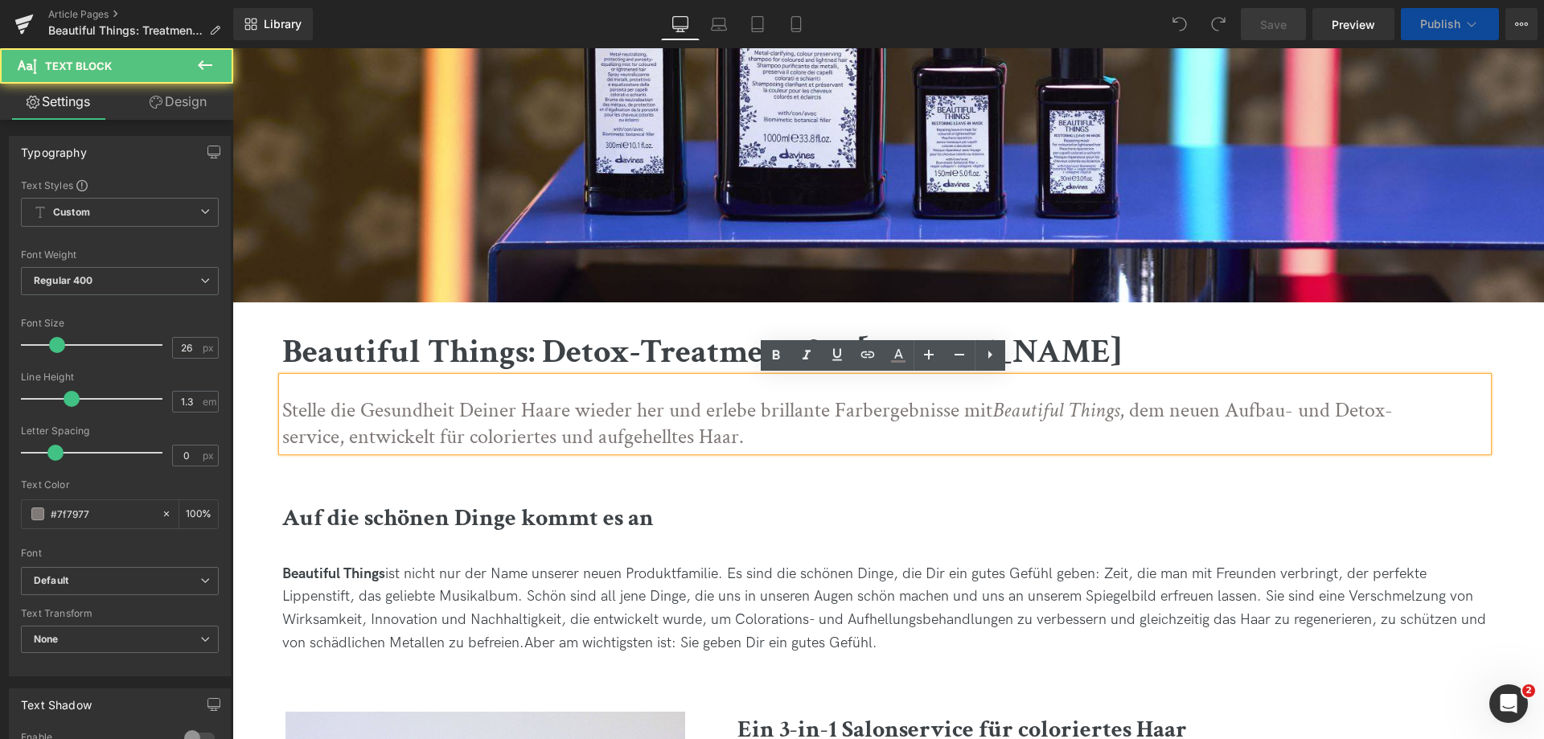
click at [1388, 409] on p "Stelle die Gesundheit Deiner Haare wieder her und erlebe brillante Farbergebnis…" at bounding box center [844, 424] width 1125 height 55
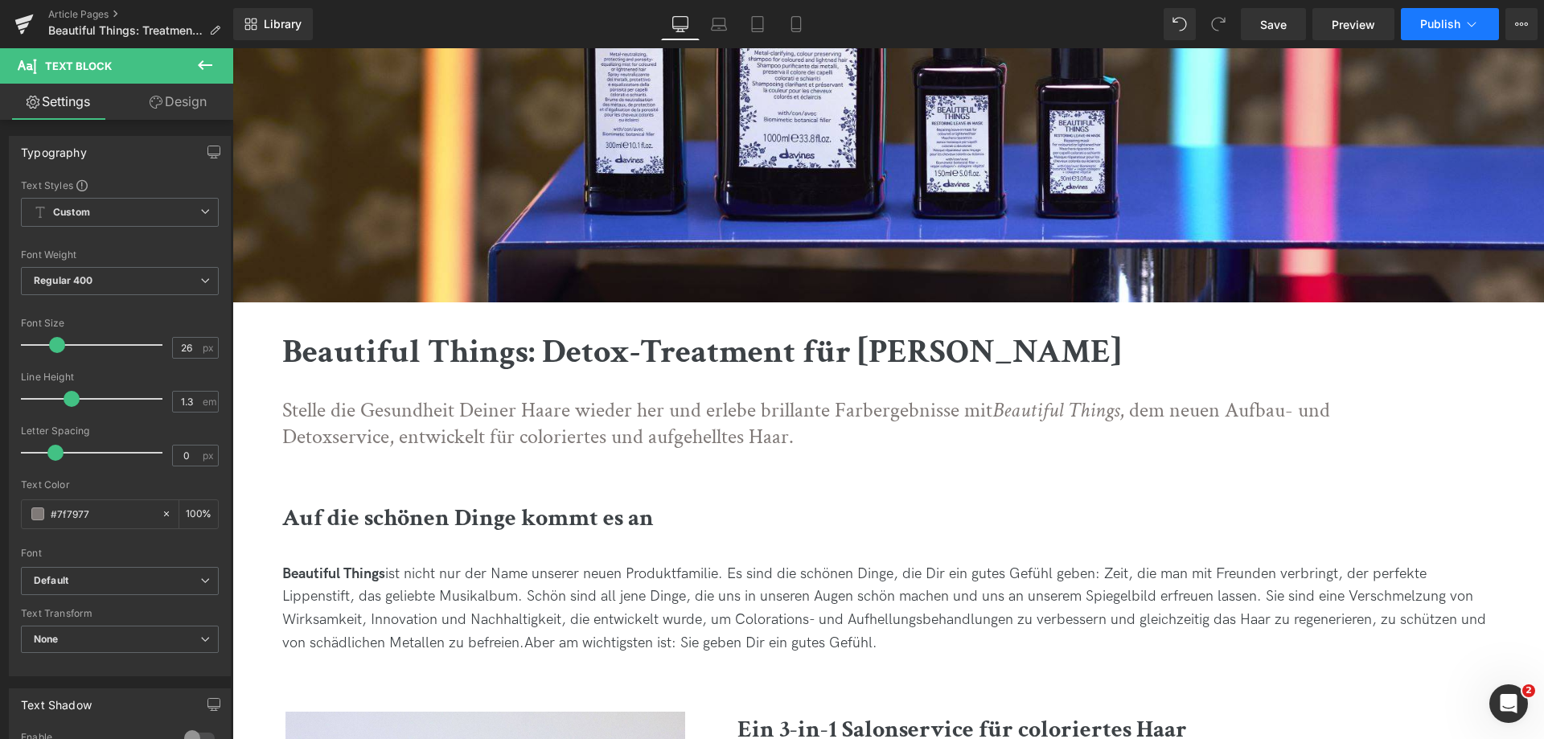
click at [1480, 23] on button "Publish" at bounding box center [1450, 24] width 98 height 32
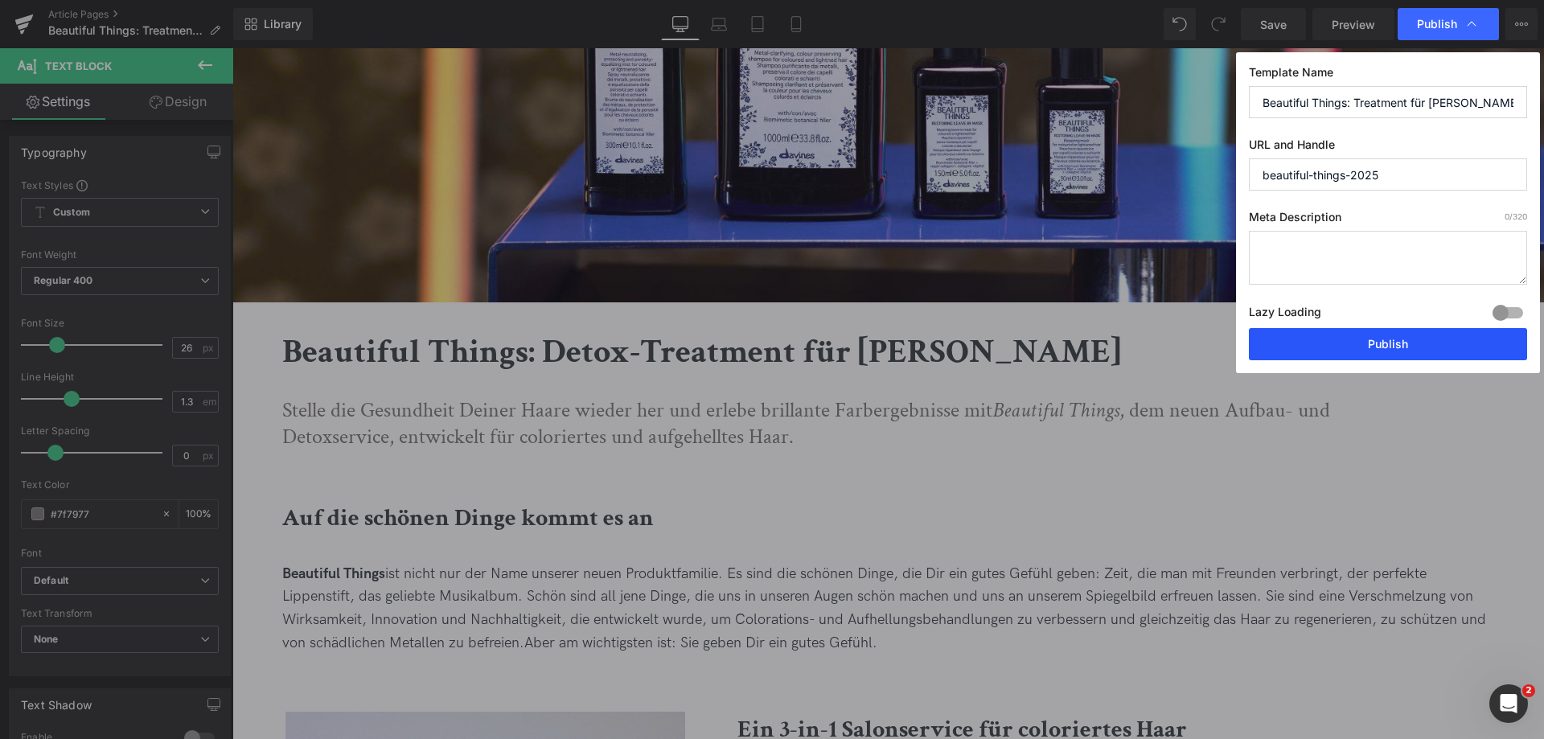
click at [1361, 351] on button "Publish" at bounding box center [1388, 344] width 278 height 32
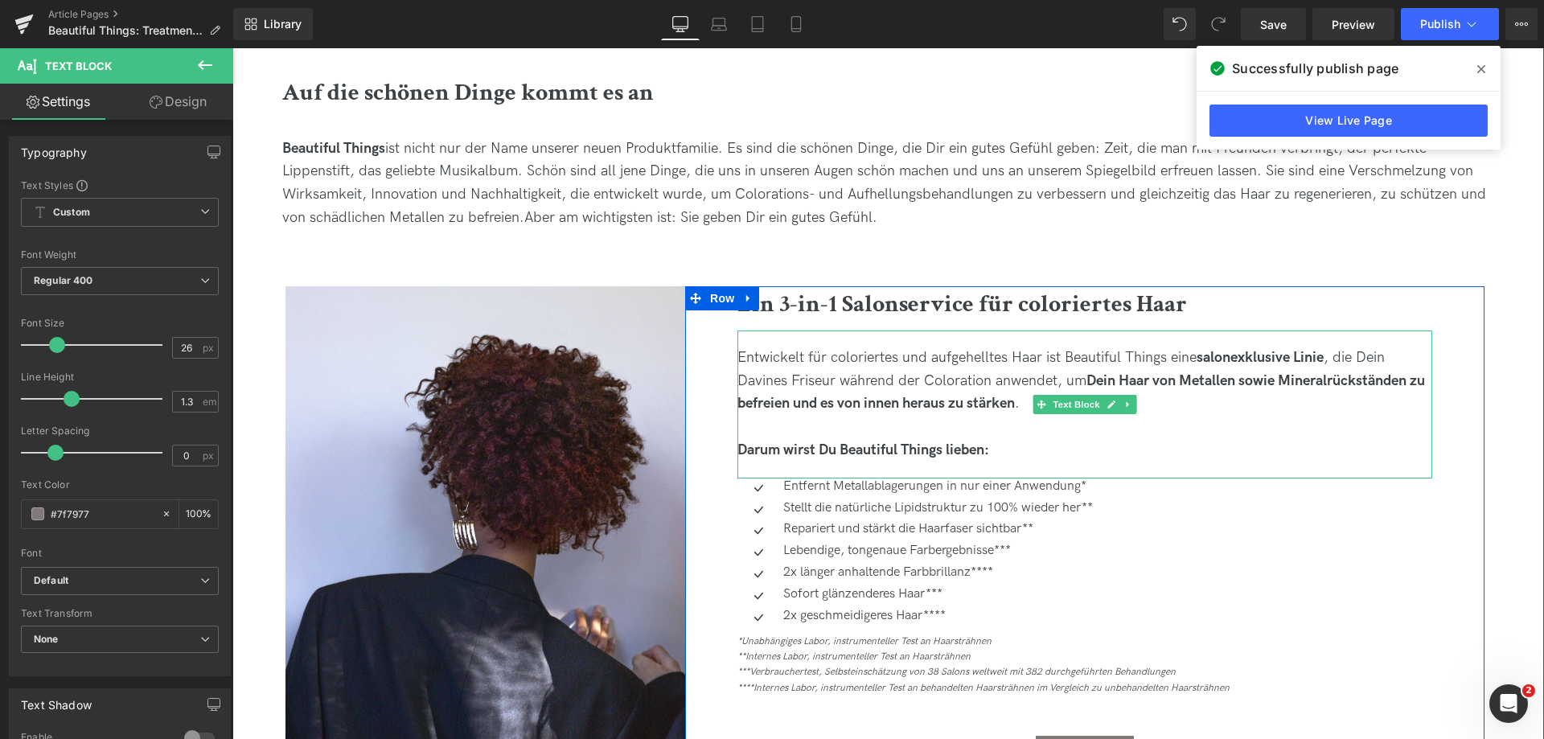
scroll to position [965, 0]
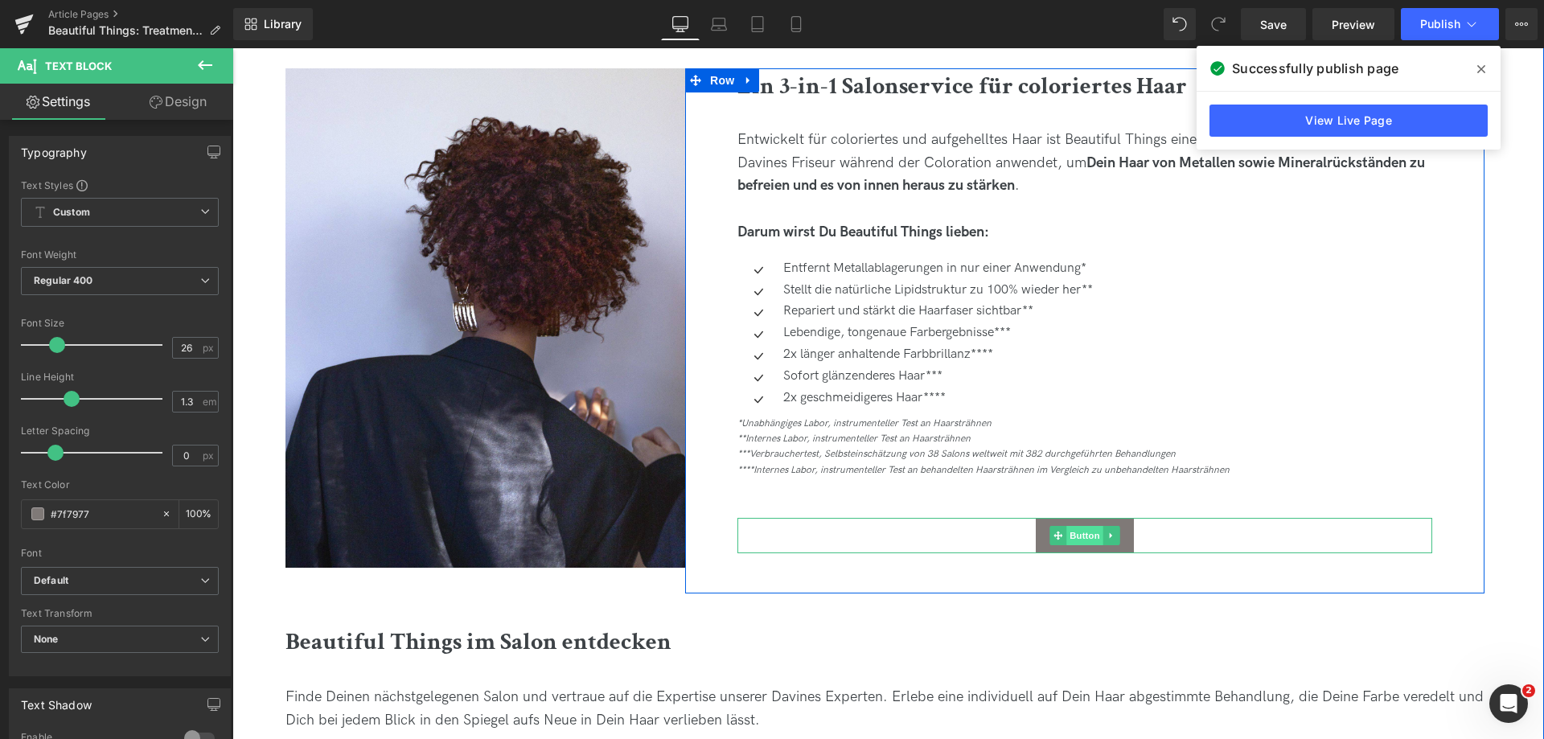
click at [1080, 535] on span "Button" at bounding box center [1084, 535] width 37 height 19
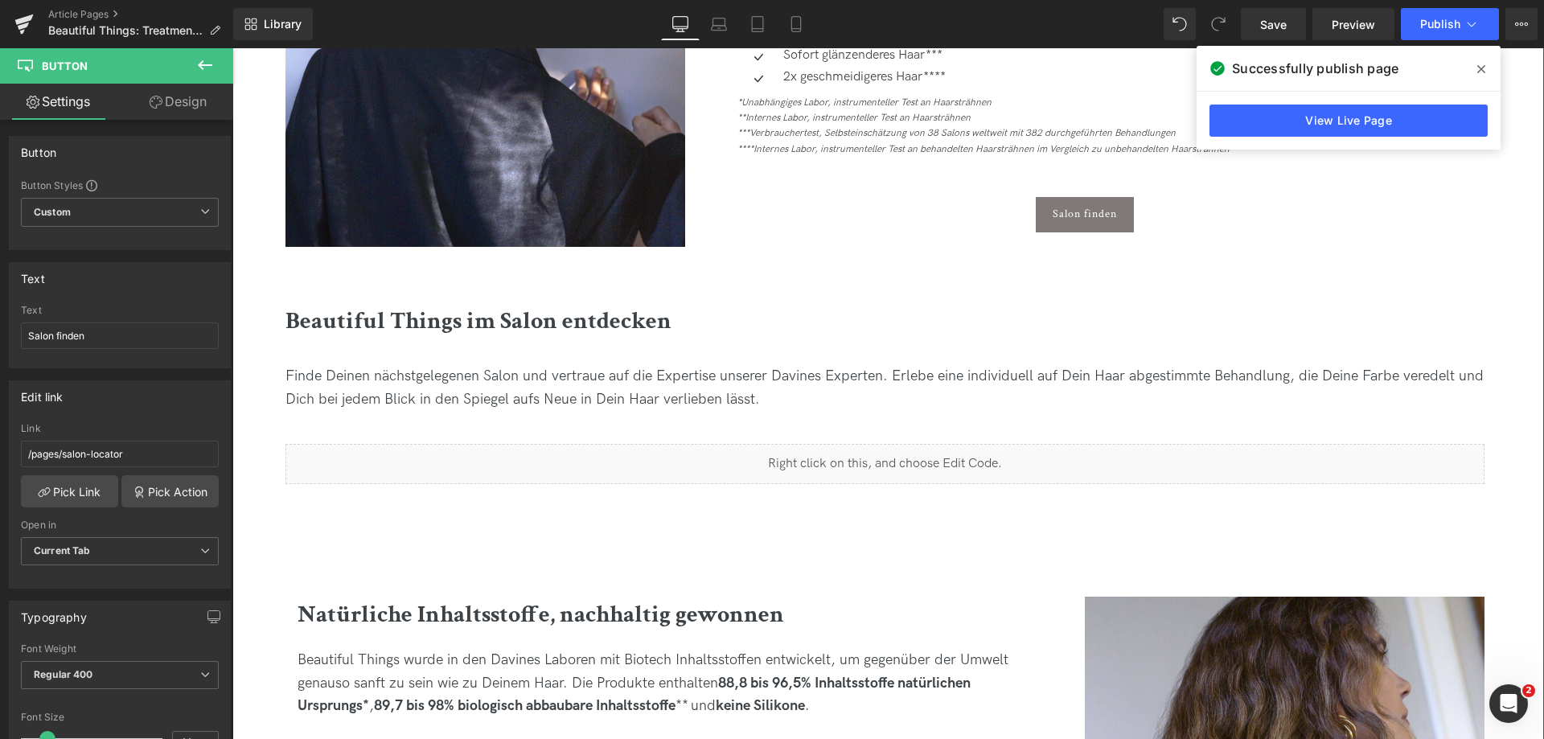
scroll to position [1287, 0]
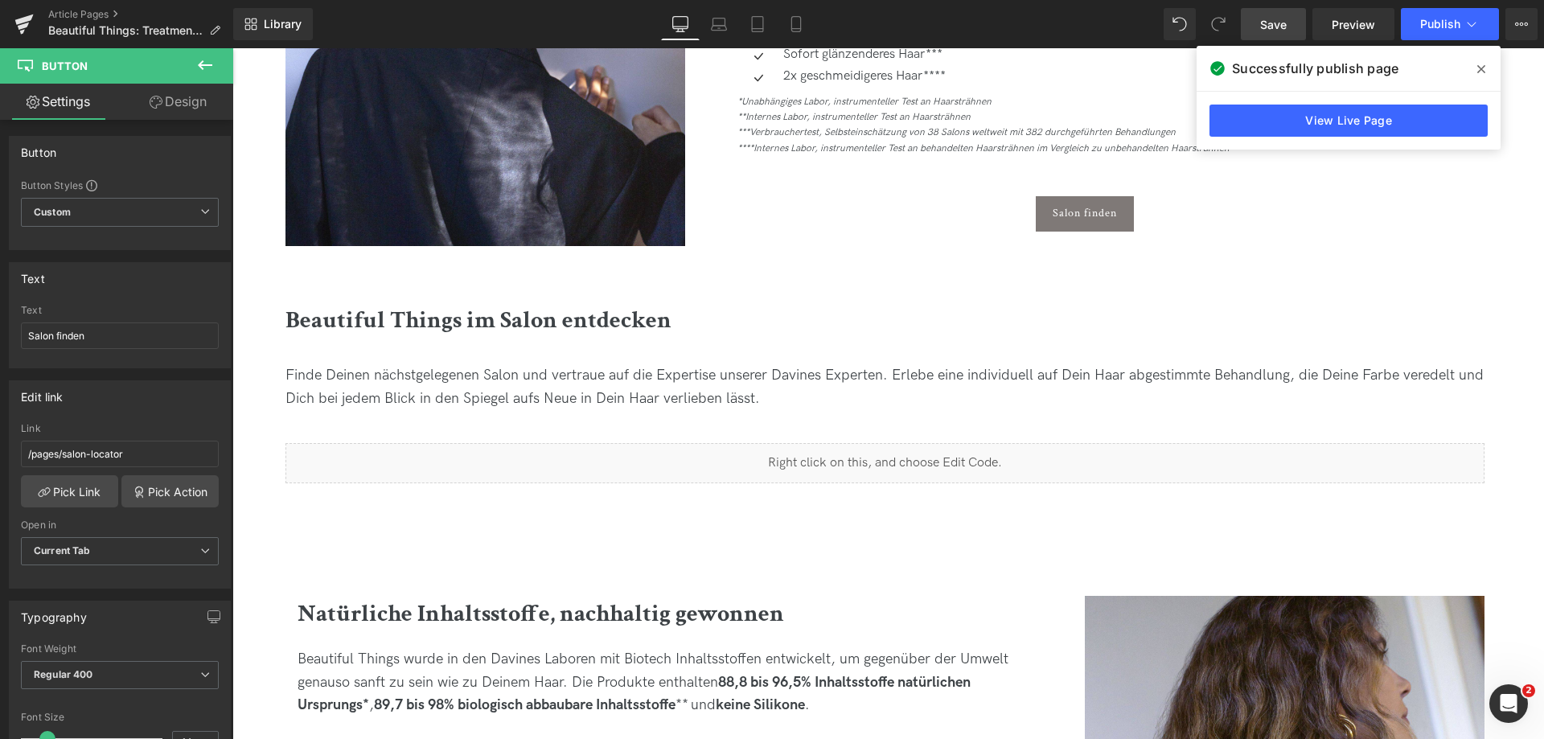
click at [1270, 23] on span "Save" at bounding box center [1273, 24] width 27 height 17
click at [79, 8] on link "Article Pages" at bounding box center [140, 14] width 185 height 13
